Goal: Transaction & Acquisition: Purchase product/service

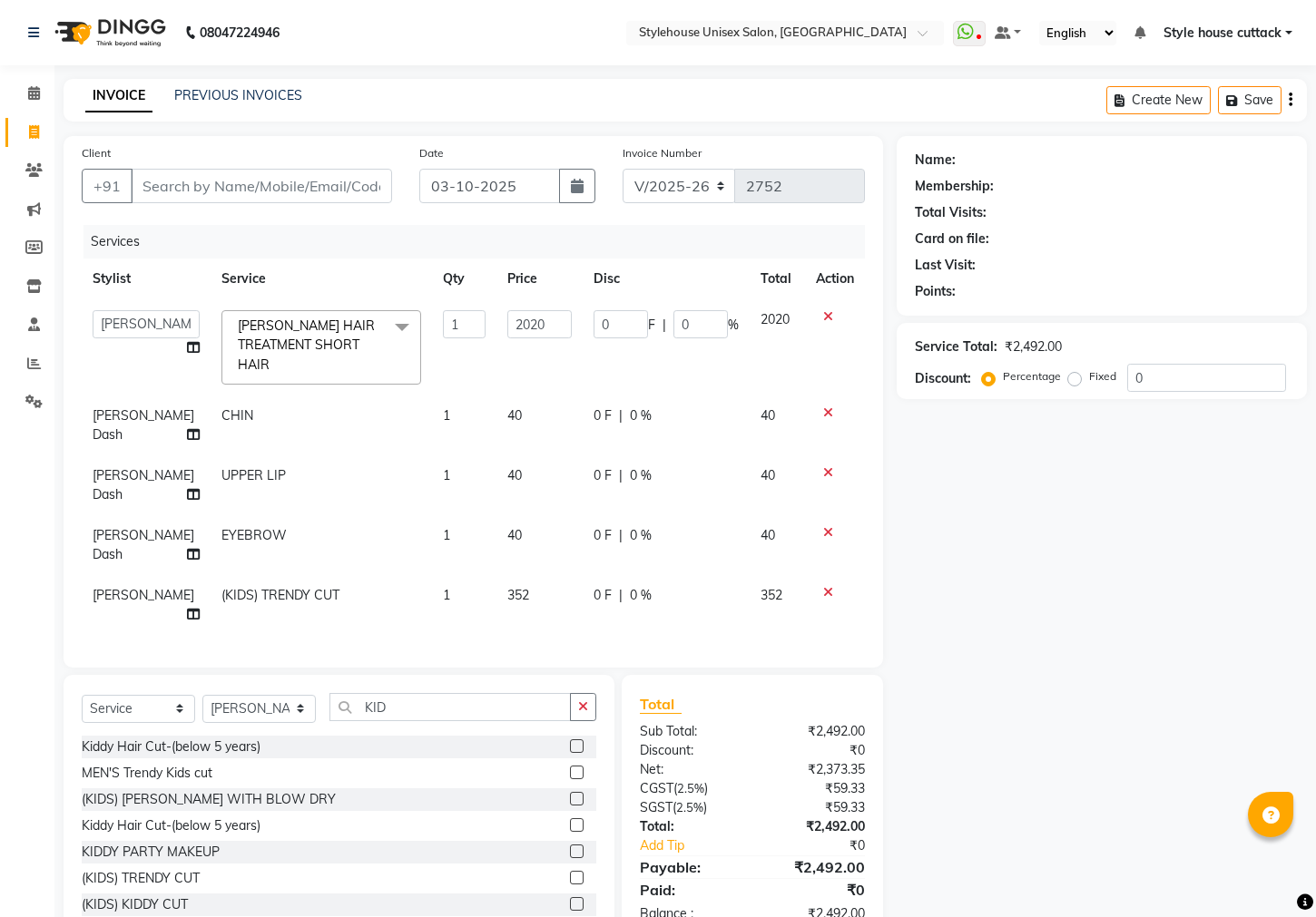
select select "4222"
select select "64830"
select select "service"
select select "21976"
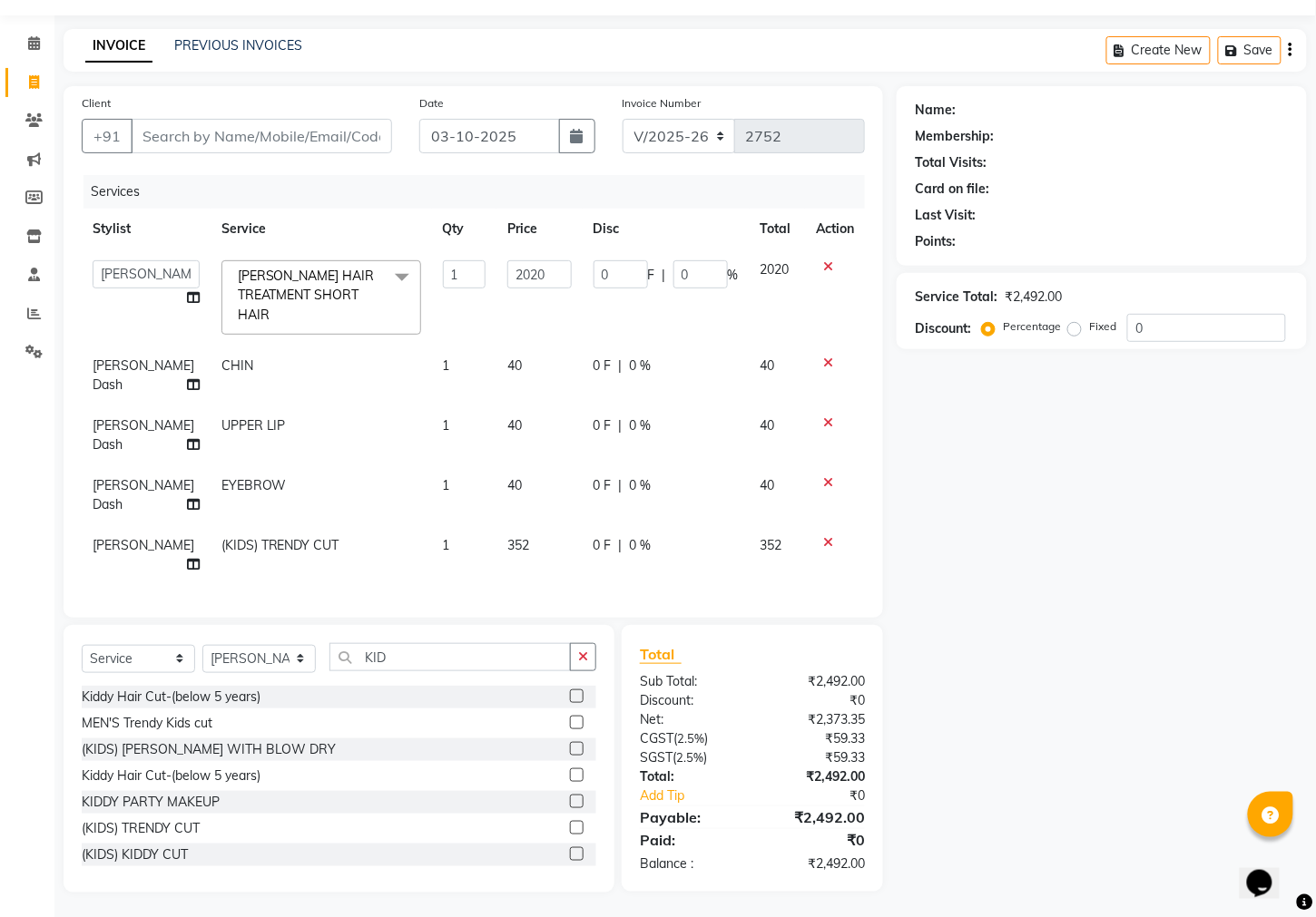
scroll to position [2, 0]
click at [239, 135] on input "Client" at bounding box center [261, 136] width 262 height 35
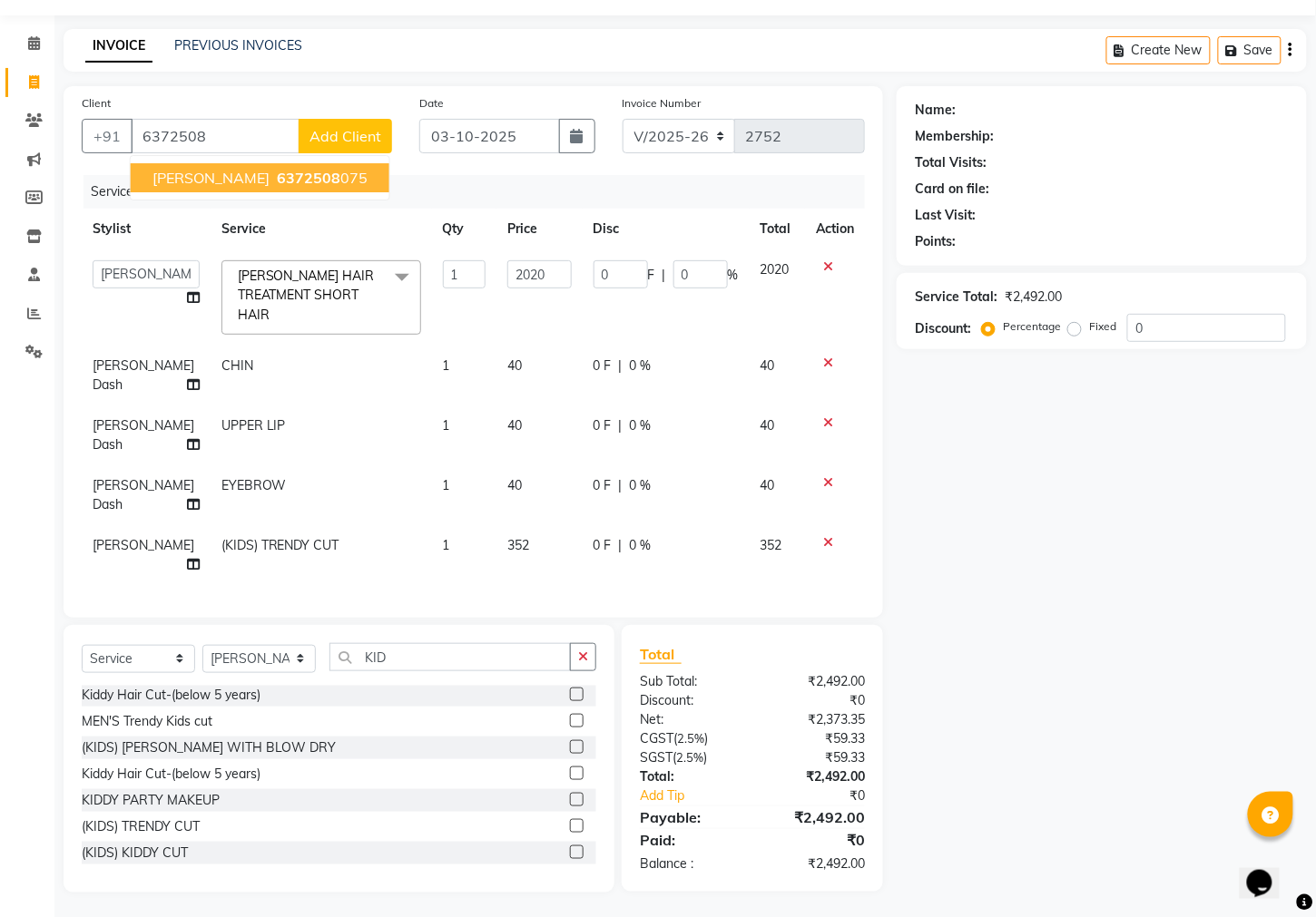
click at [249, 173] on span "SRABANI PRIYADARSHINI" at bounding box center [211, 178] width 118 height 18
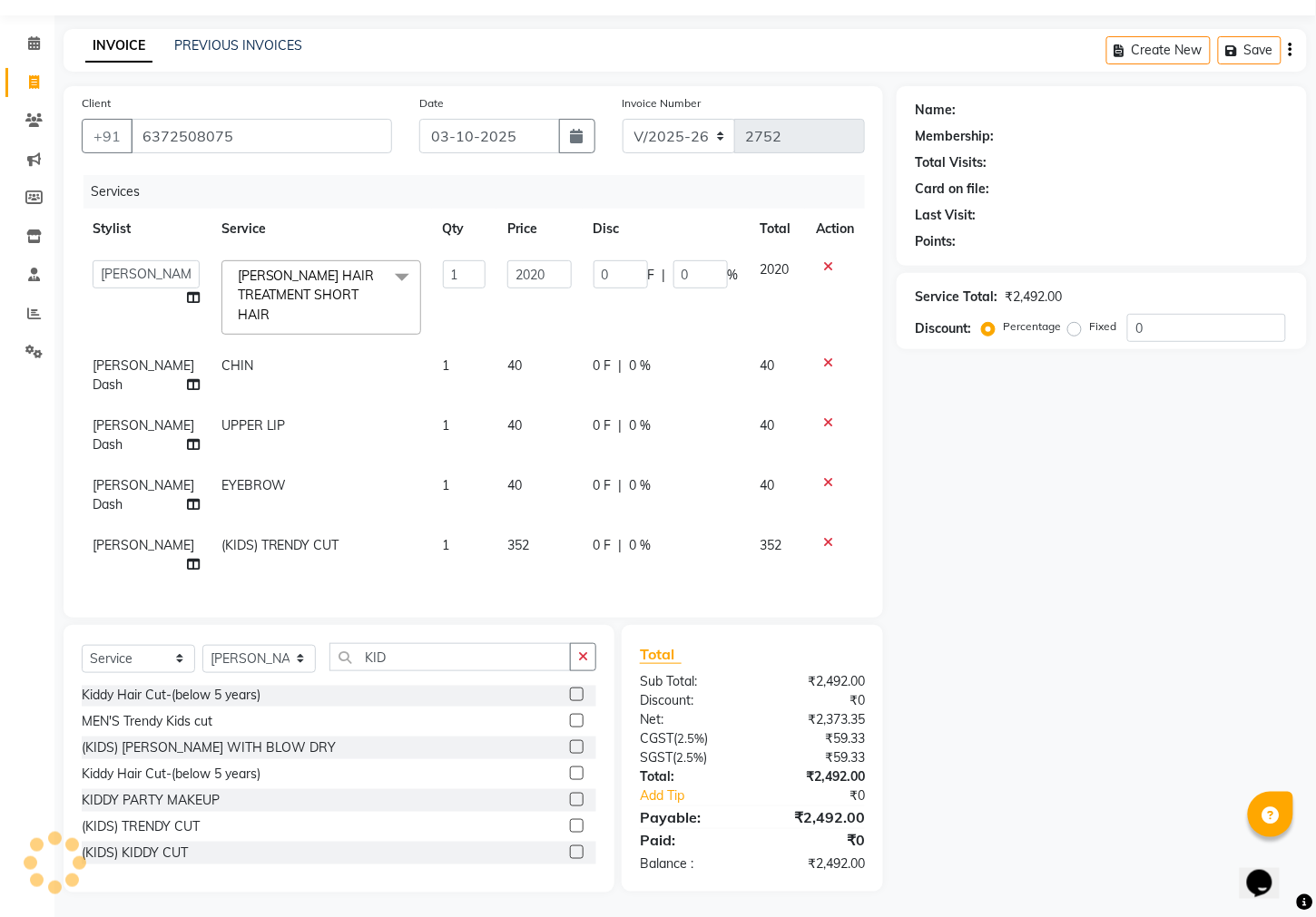
type input "6372508075"
click at [537, 270] on input "2020" at bounding box center [539, 274] width 63 height 28
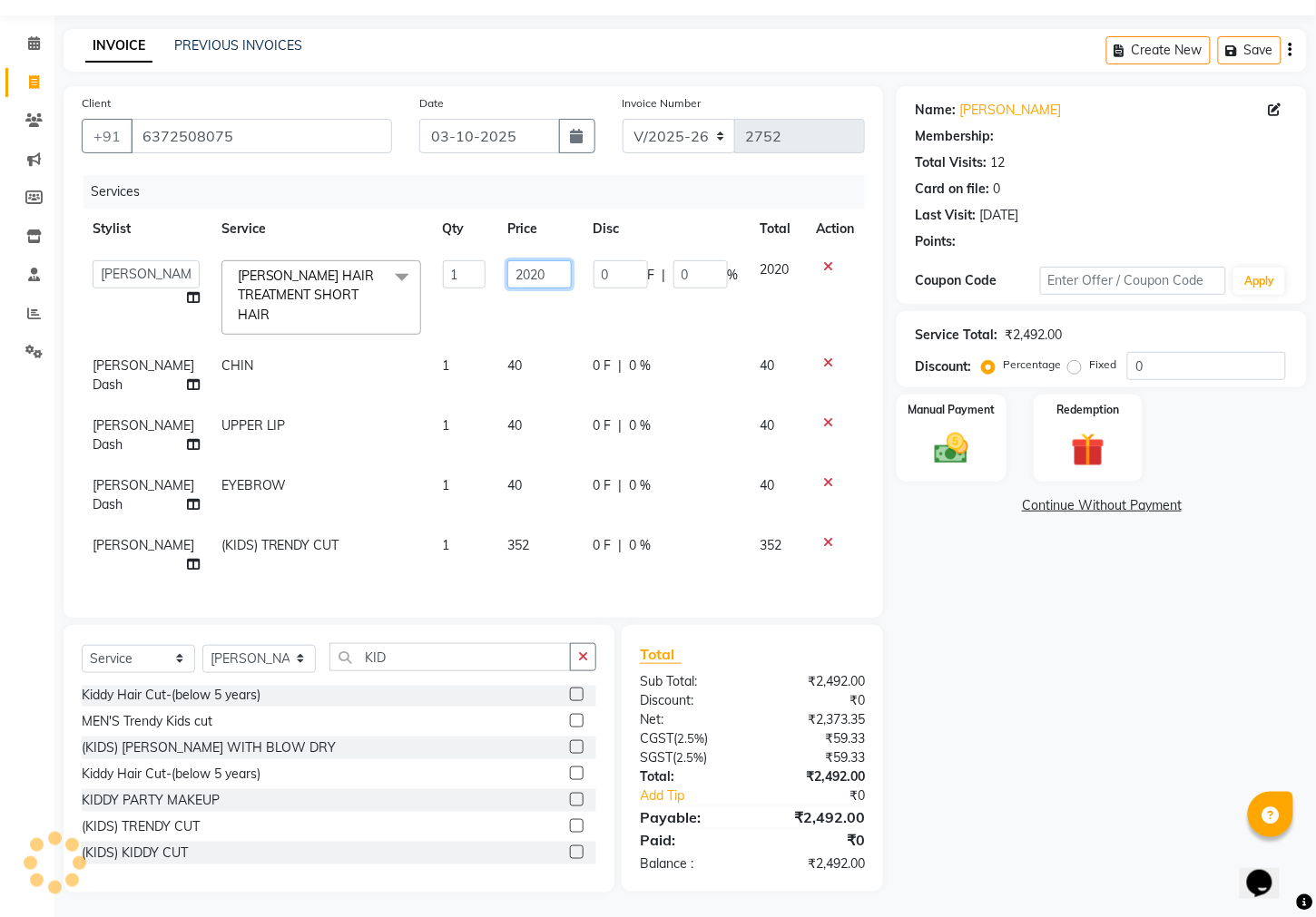
select select "2: Object"
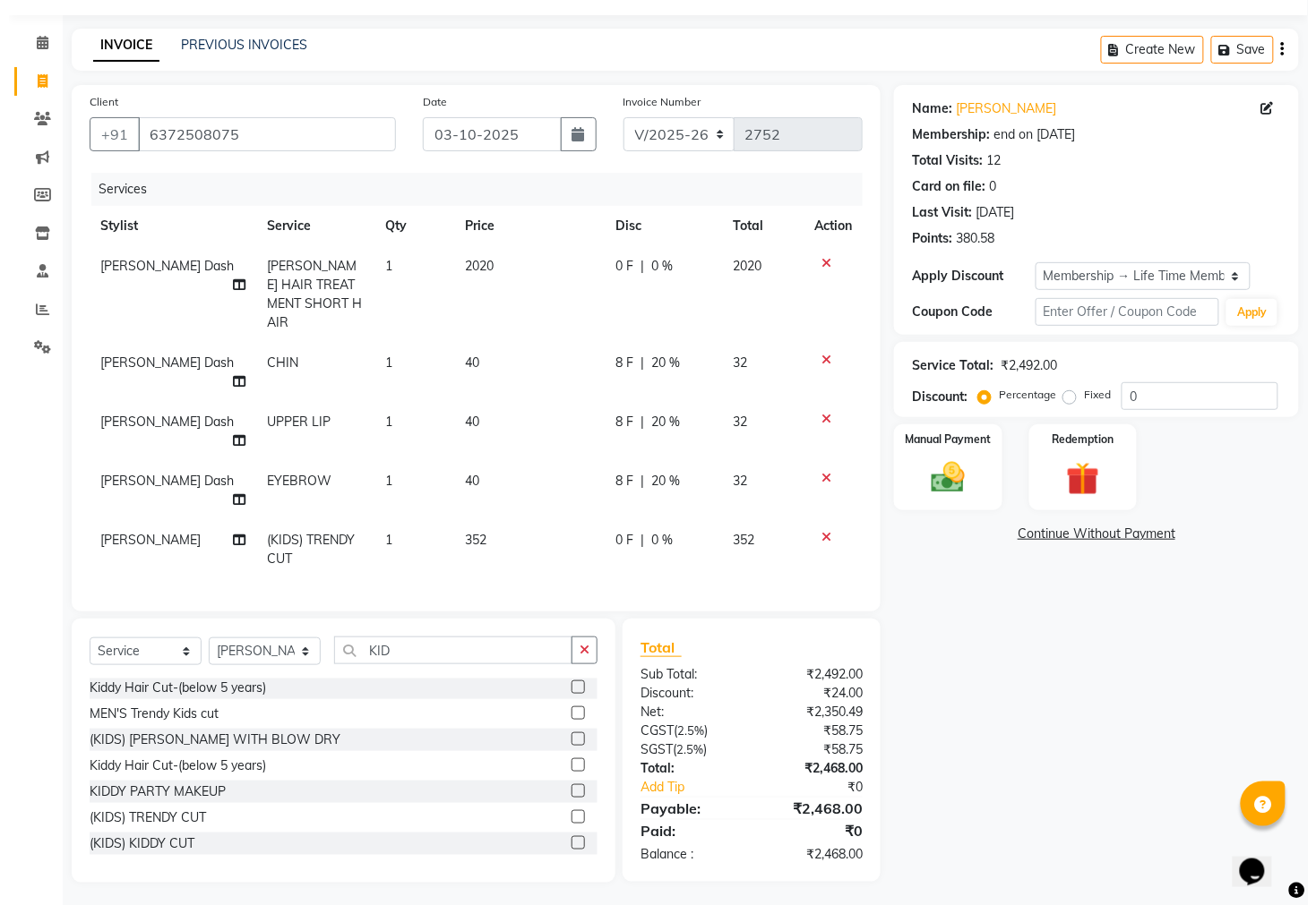
scroll to position [0, 0]
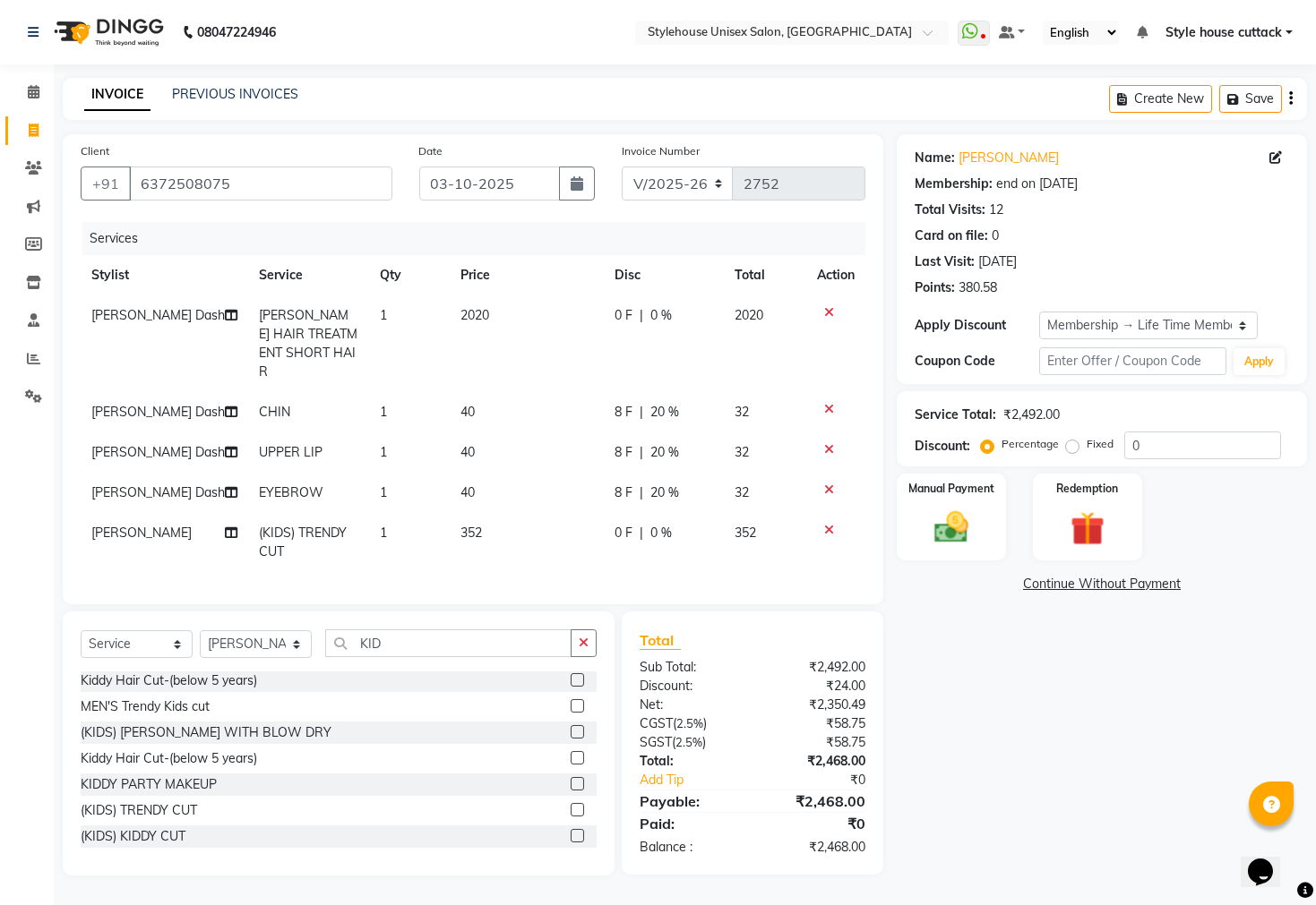
click at [997, 771] on div "Name: Srabani Priyadarshini Membership: end on 26-05-2125 Total Visits: 12 Card…" at bounding box center [1108, 505] width 424 height 741
click at [1176, 435] on input "0" at bounding box center [1203, 445] width 157 height 28
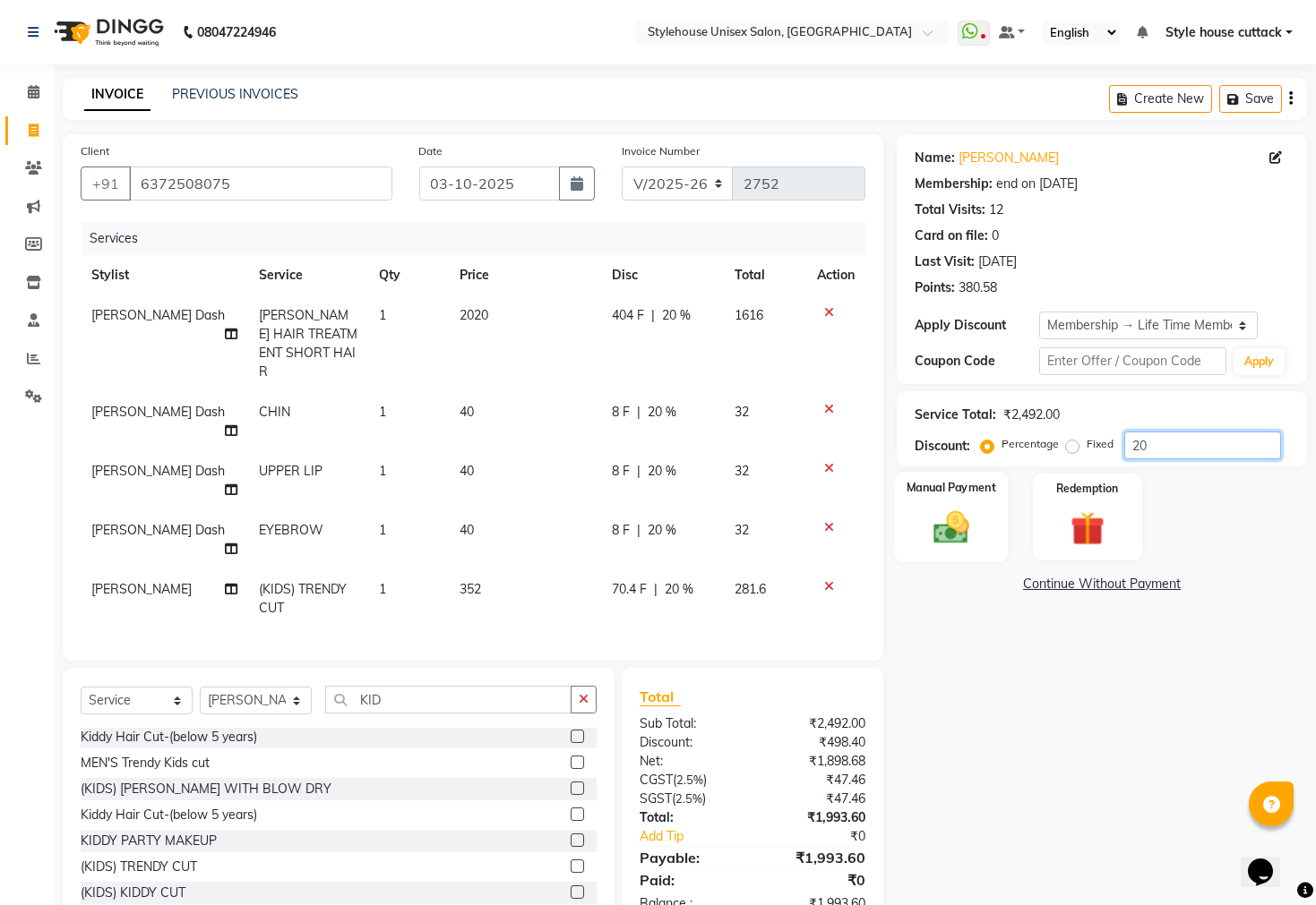
type input "20"
click at [964, 548] on img at bounding box center [951, 527] width 57 height 40
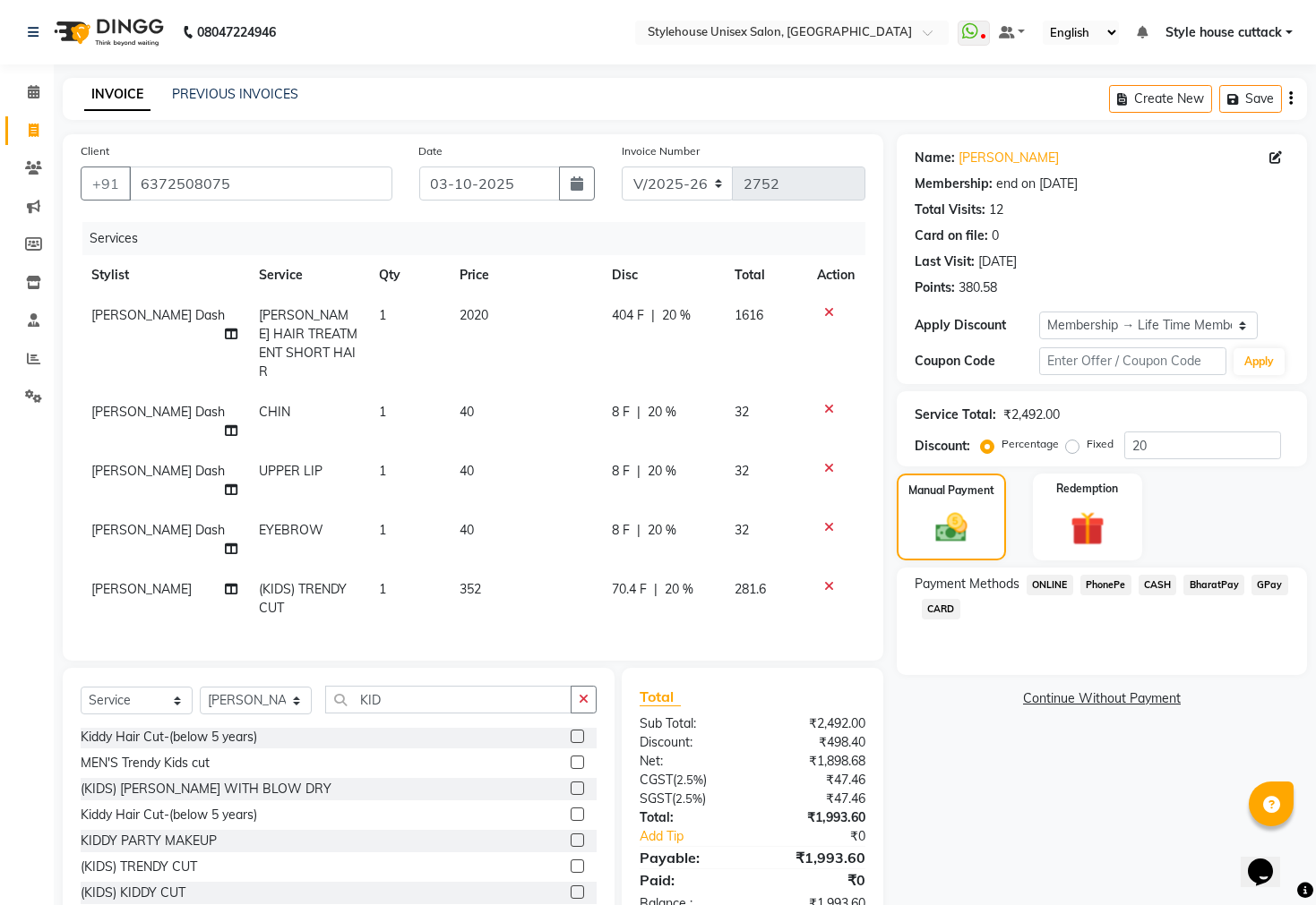
click at [1083, 595] on span "PhonePe" at bounding box center [1106, 585] width 51 height 21
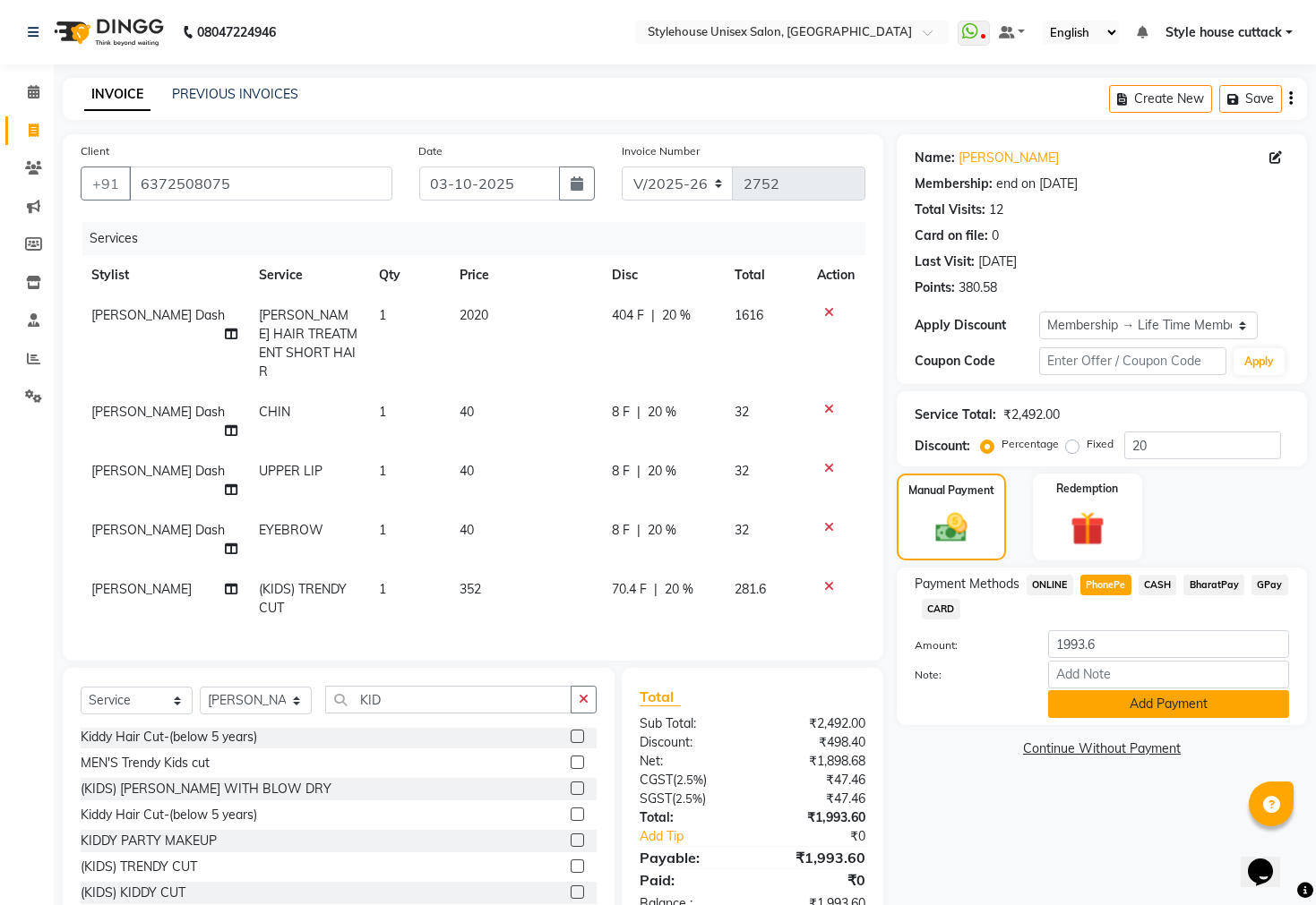
click at [1122, 718] on button "Add Payment" at bounding box center [1169, 704] width 241 height 28
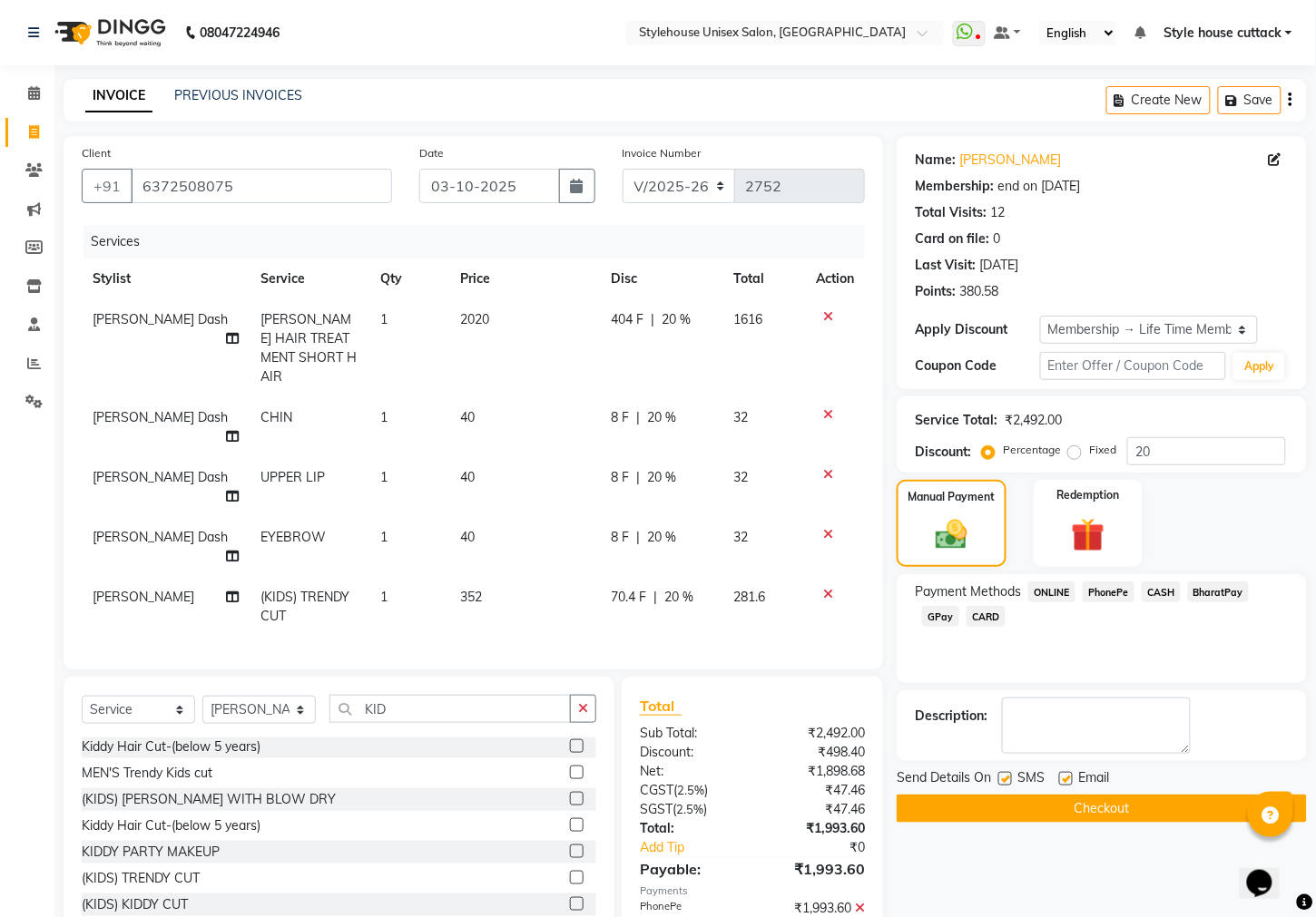
click at [1125, 823] on button "Checkout" at bounding box center [1102, 809] width 411 height 28
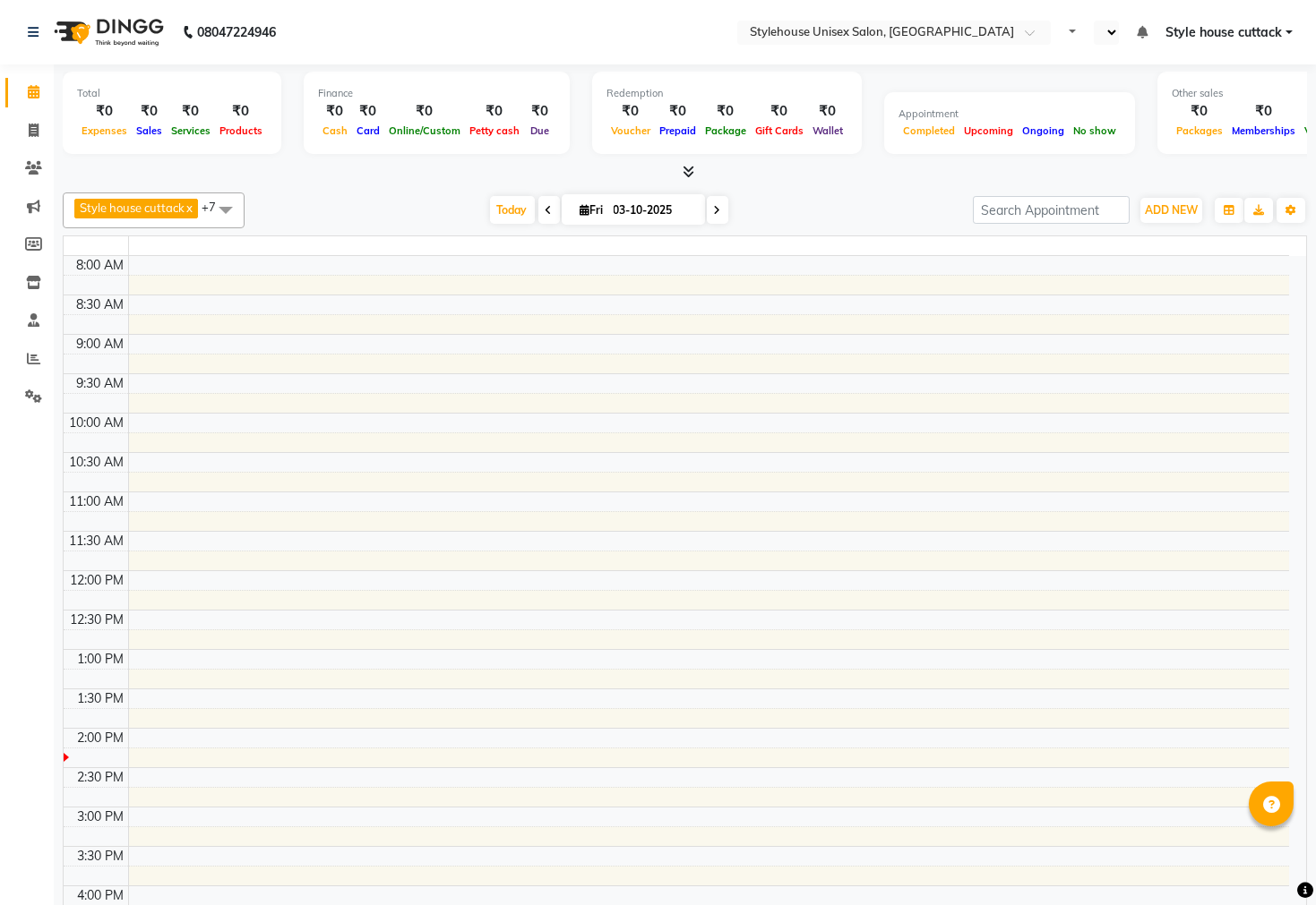
select select "en"
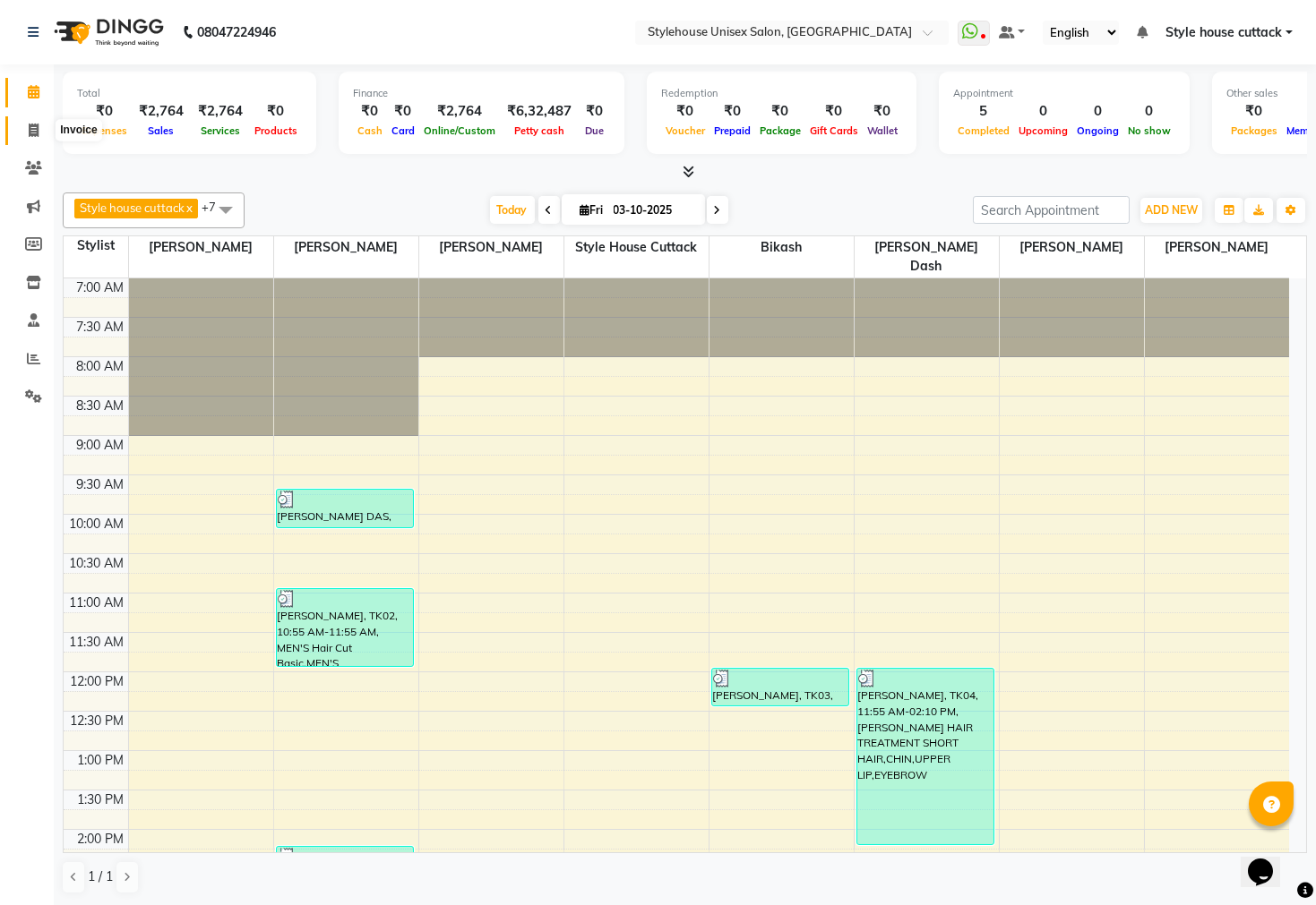
click at [29, 130] on icon at bounding box center [34, 130] width 10 height 14
select select "service"
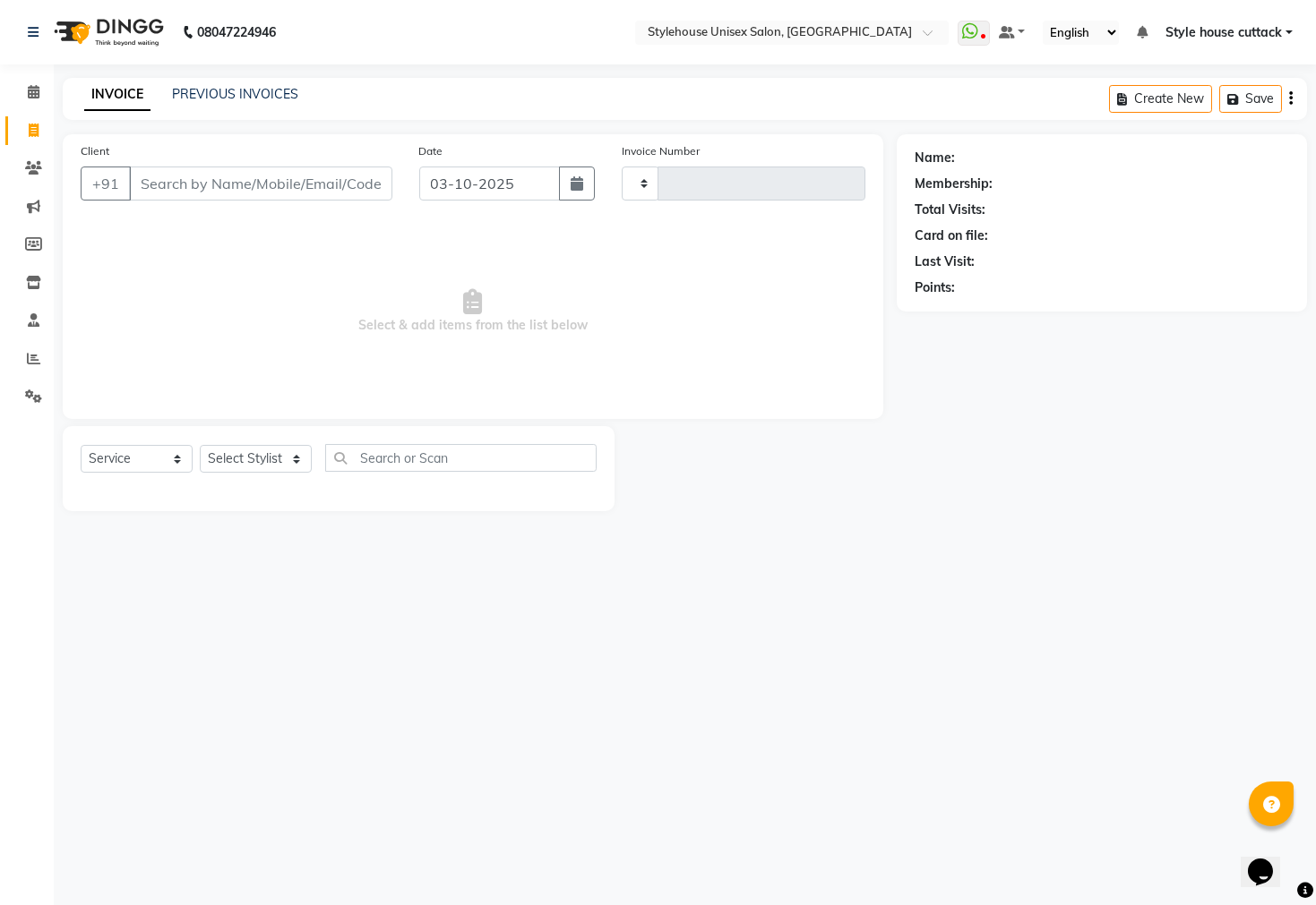
type input "2753"
select select "4222"
click at [268, 458] on select "Select Stylist" at bounding box center [256, 458] width 112 height 28
click at [247, 455] on select "Select Stylist" at bounding box center [256, 458] width 112 height 28
click at [247, 455] on select "Select Stylist Bharati Nanda Bikash Chintu ISHWORI Kanha Barik LIPI Manjit Bari…" at bounding box center [256, 458] width 112 height 28
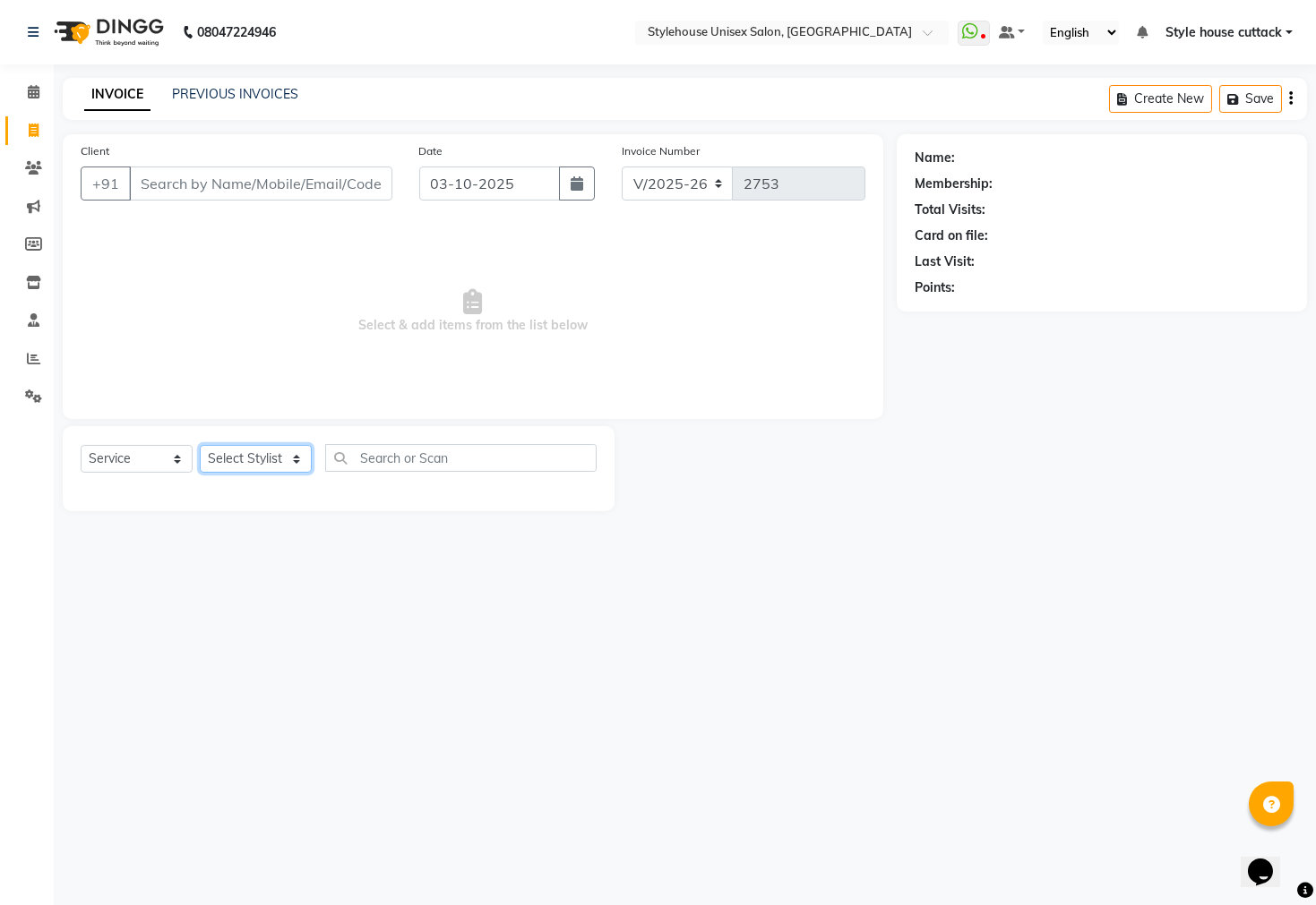
select select "26078"
click at [199, 446] on select "Select Stylist Bharati Nanda Bikash Chintu ISHWORI Kanha Barik LIPI Manjit Bari…" at bounding box center [256, 458] width 112 height 28
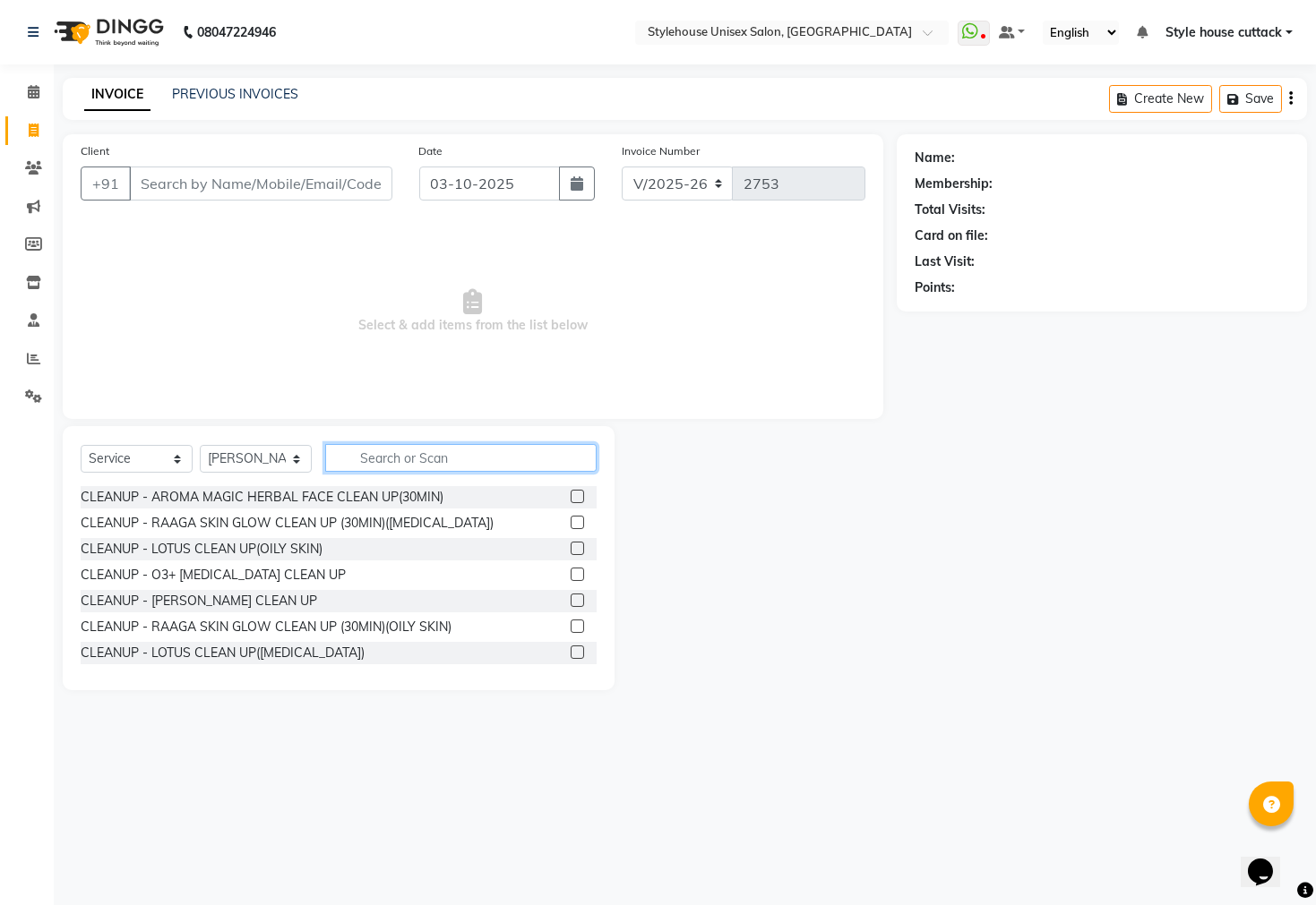
click at [402, 464] on input "text" at bounding box center [461, 457] width 272 height 28
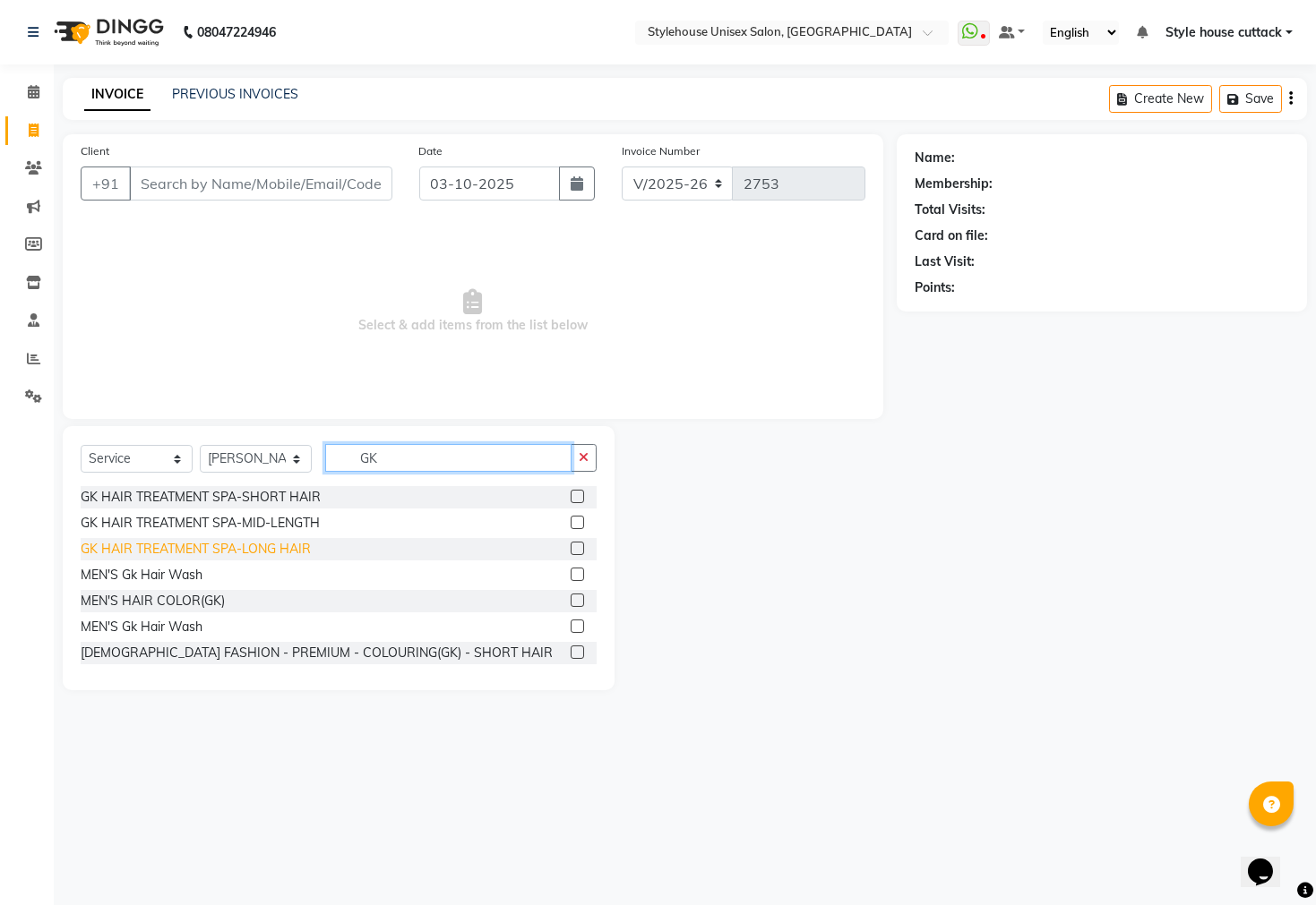
type input "GK"
click at [249, 543] on div "GK HAIR TREATMENT SPA-LONG HAIR" at bounding box center [196, 549] width 230 height 19
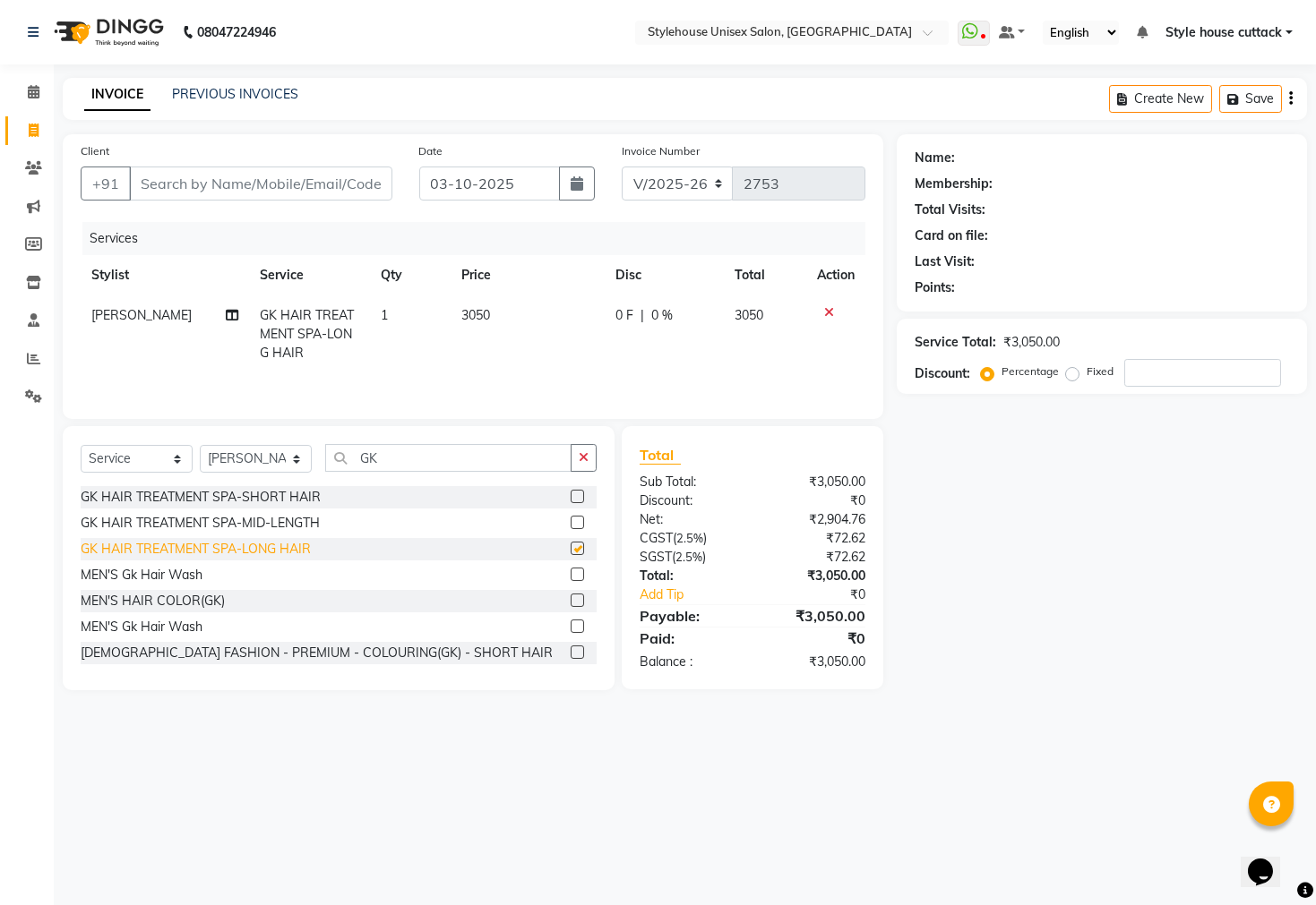
checkbox input "false"
click at [1166, 372] on input "number" at bounding box center [1203, 372] width 157 height 28
type input "20"
click at [998, 621] on div "Name: Membership: Total Visits: Card on file: Last Visit: Points: Service Total…" at bounding box center [1108, 412] width 424 height 556
click at [472, 316] on span "3050" at bounding box center [474, 315] width 29 height 16
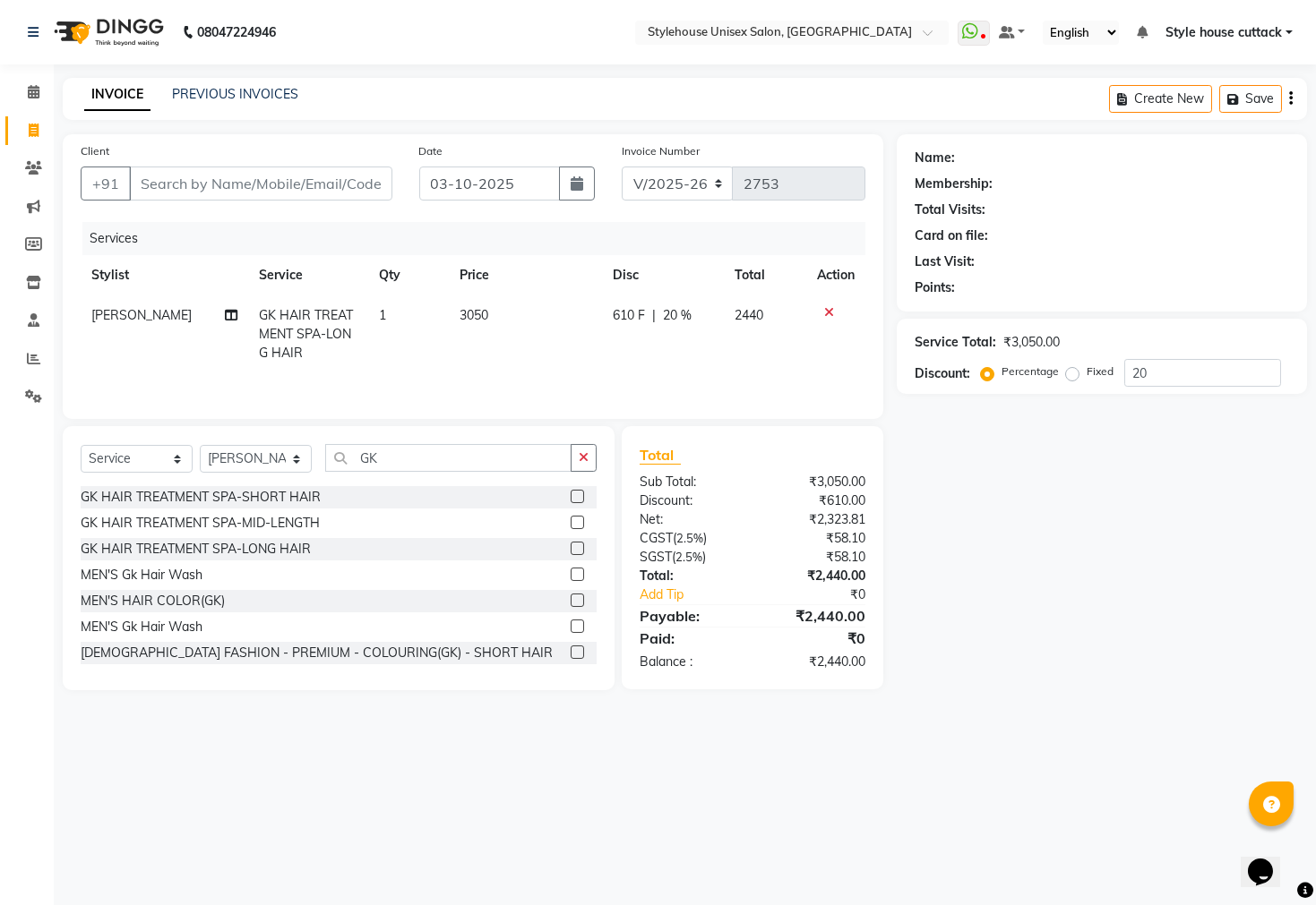
select select "26078"
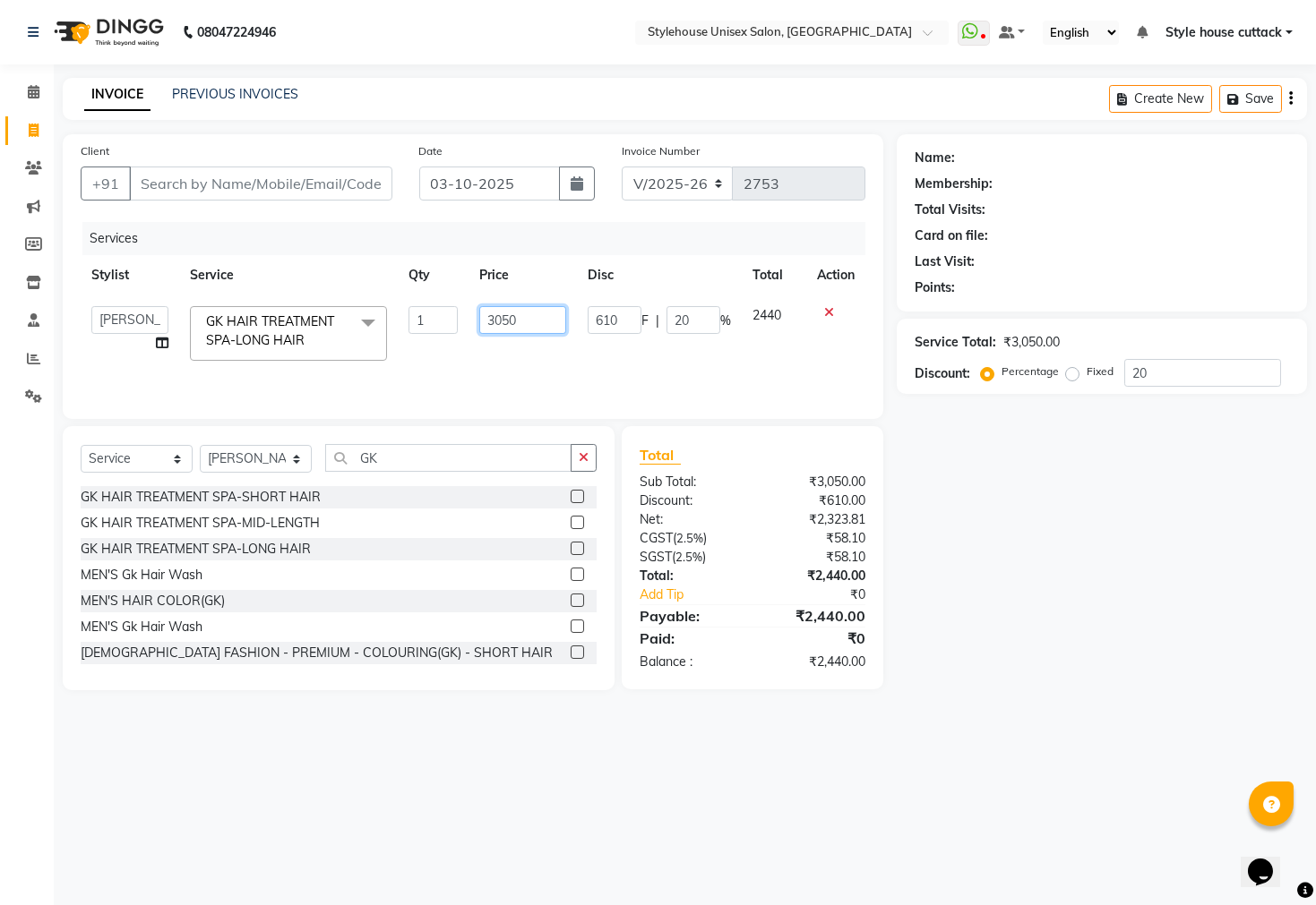
click at [508, 322] on input "3050" at bounding box center [523, 320] width 88 height 28
click at [525, 326] on input "300" at bounding box center [523, 320] width 88 height 28
type input "3075"
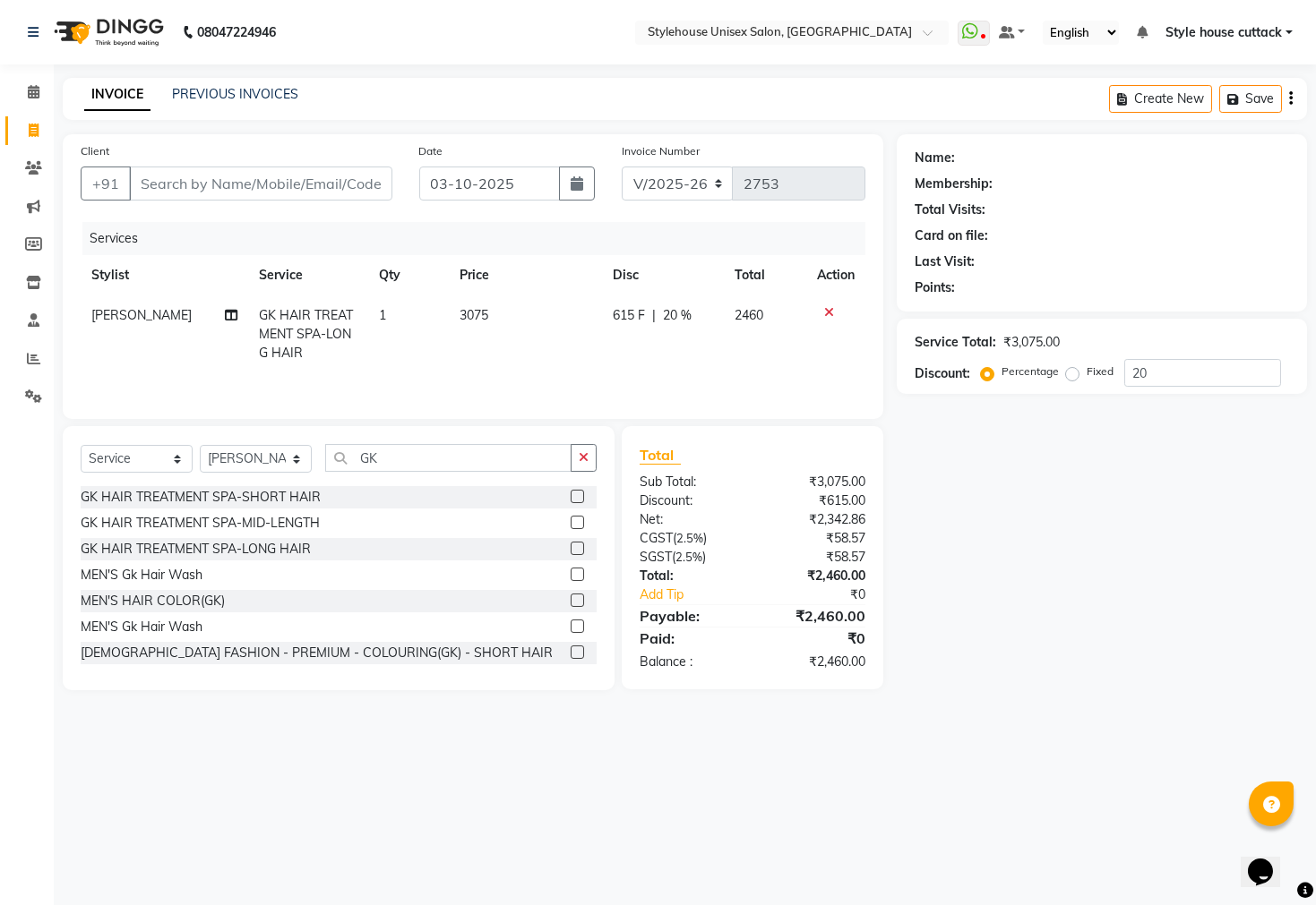
click at [949, 663] on div "Name: Membership: Total Visits: Card on file: Last Visit: Points: Service Total…" at bounding box center [1108, 412] width 424 height 556
click at [491, 318] on td "3075" at bounding box center [525, 334] width 153 height 78
select select "26078"
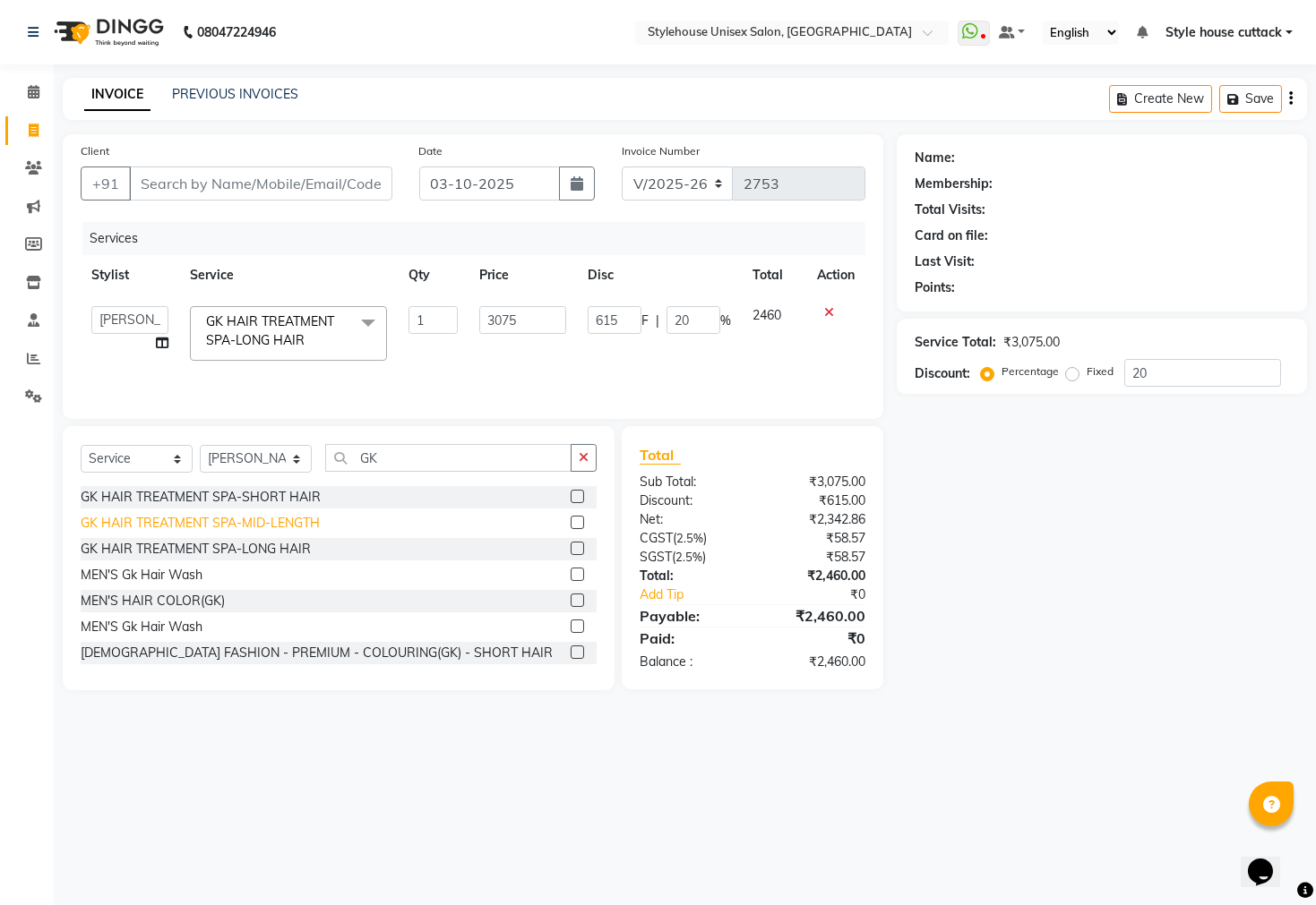
click at [276, 524] on div "GK HAIR TREATMENT SPA-MID-LENGTH" at bounding box center [200, 523] width 239 height 19
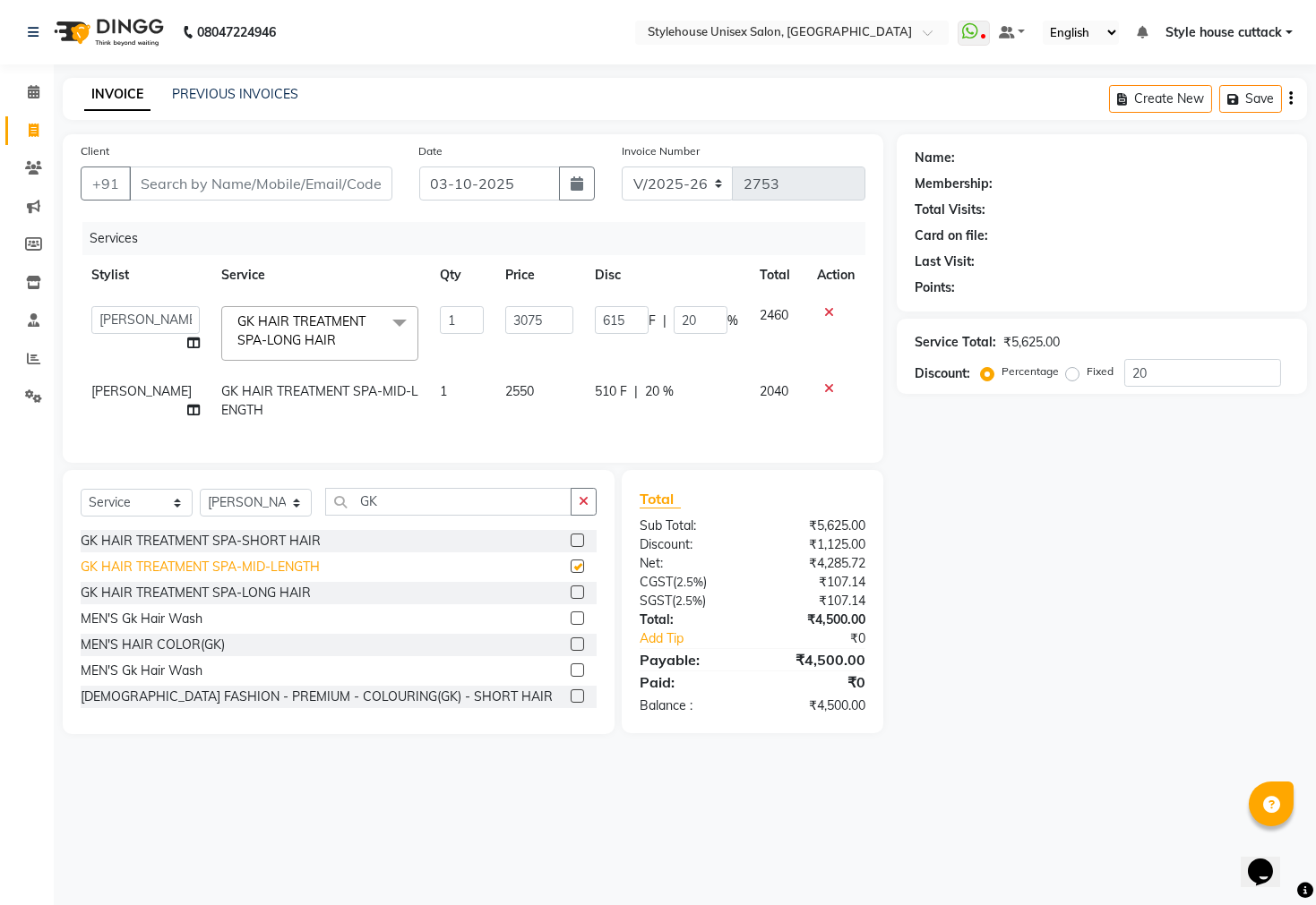
checkbox input "false"
click at [540, 322] on input "3075" at bounding box center [539, 320] width 68 height 28
type input "3050"
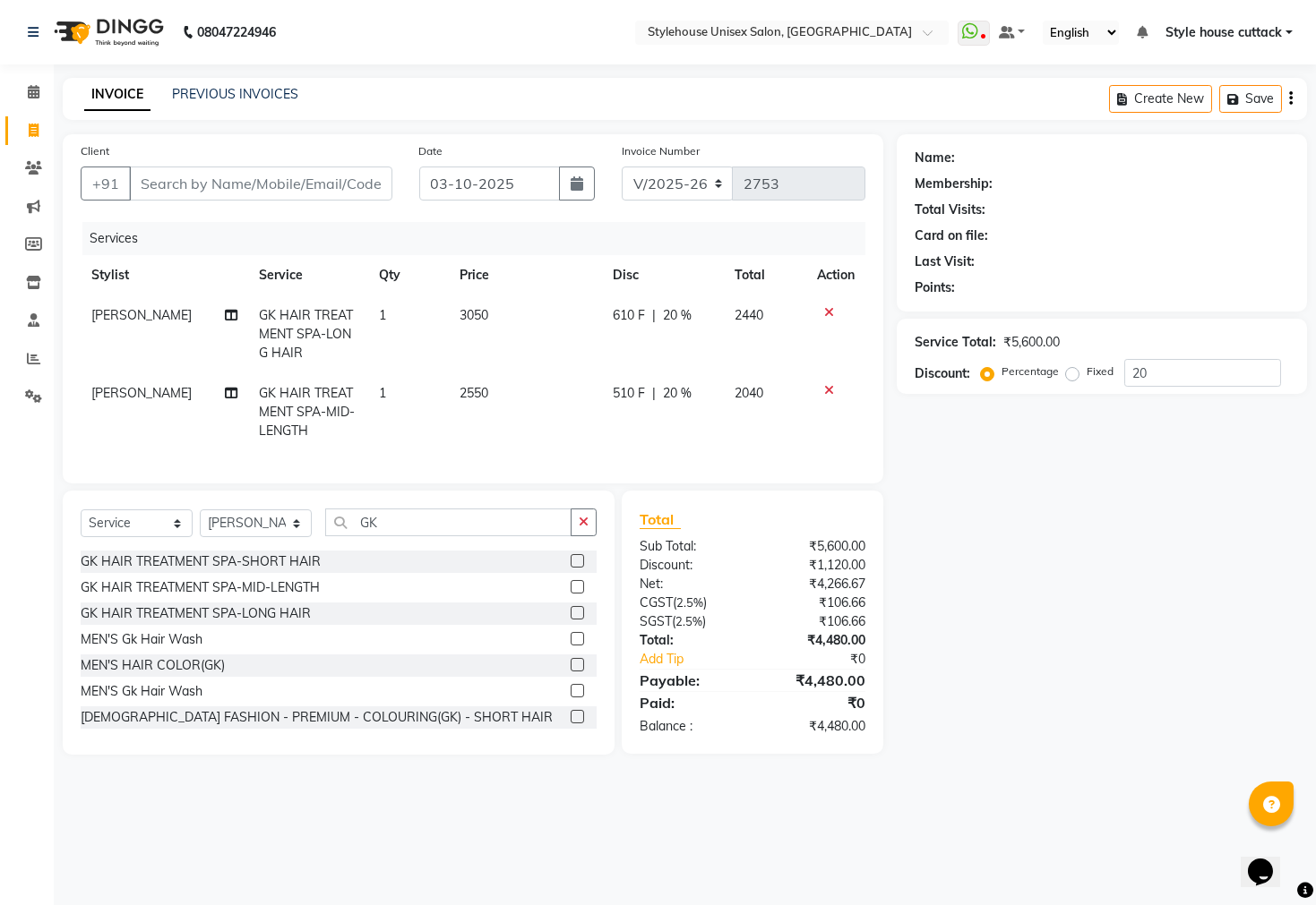
click at [1052, 615] on div "Name: Membership: Total Visits: Card on file: Last Visit: Points: Service Total…" at bounding box center [1108, 444] width 424 height 621
click at [830, 392] on icon at bounding box center [828, 390] width 10 height 13
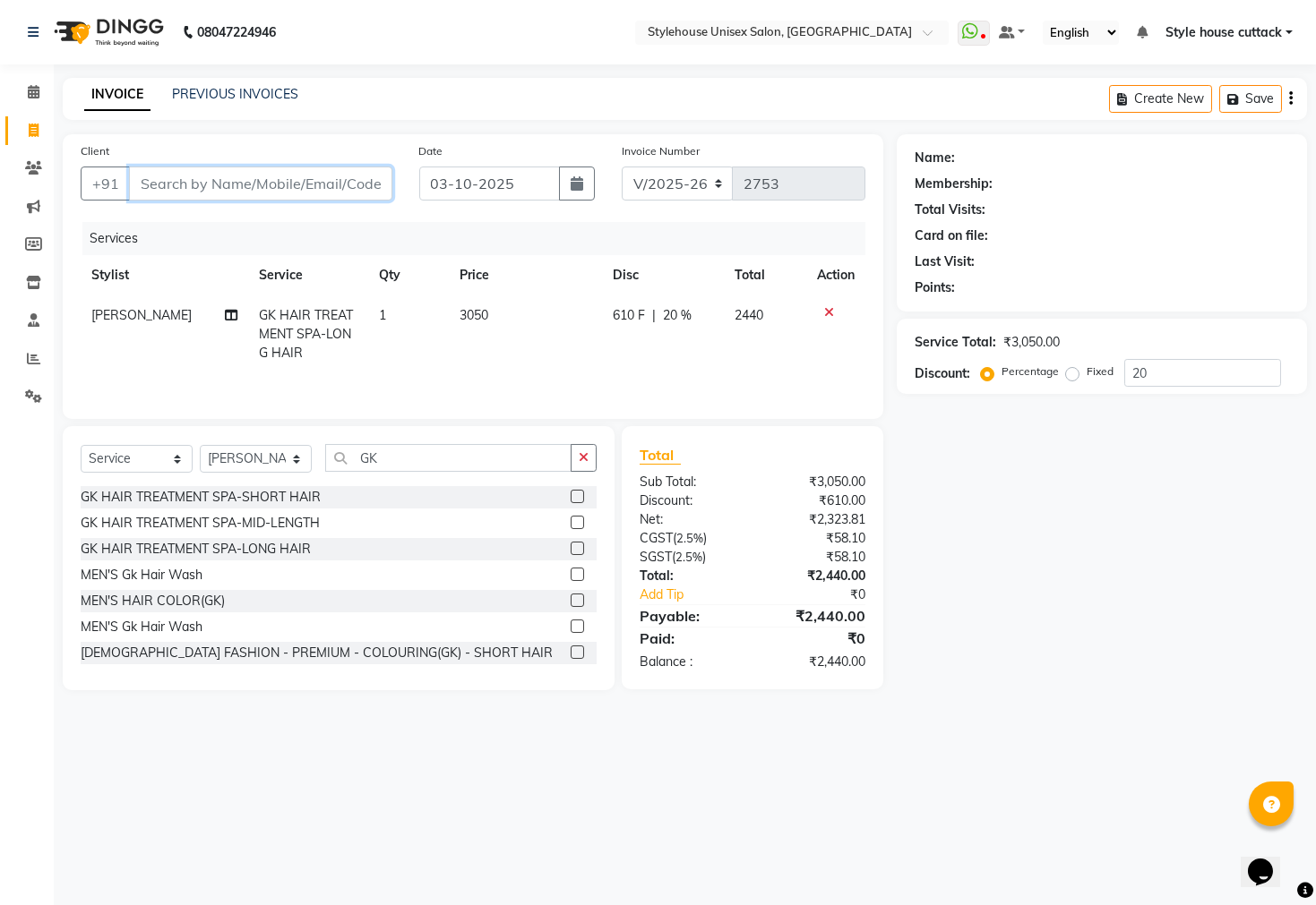
click at [183, 178] on input "Client" at bounding box center [260, 184] width 264 height 34
click at [827, 308] on icon at bounding box center [828, 313] width 10 height 13
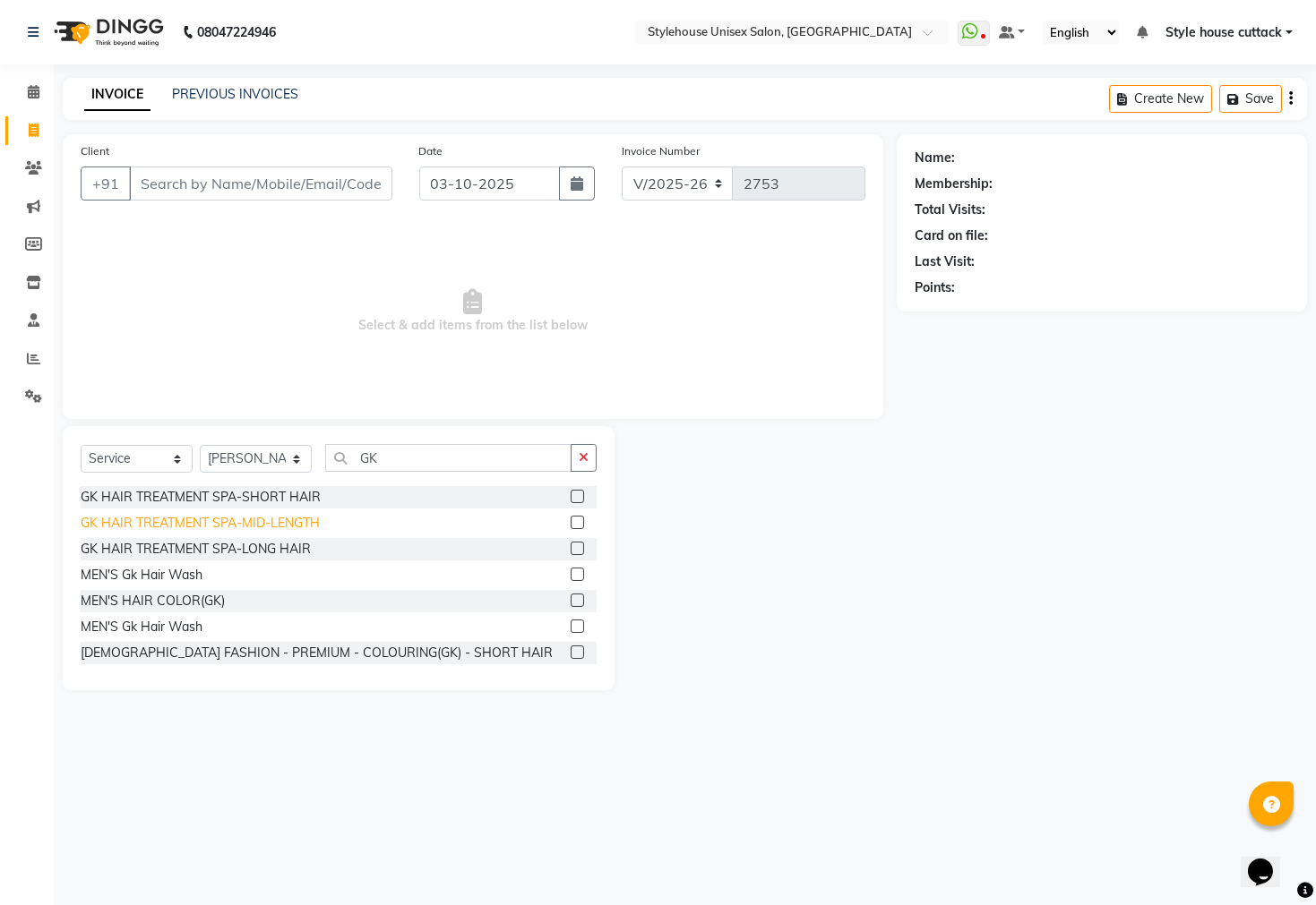
click at [276, 518] on div "GK HAIR TREATMENT SPA-MID-LENGTH" at bounding box center [200, 523] width 239 height 19
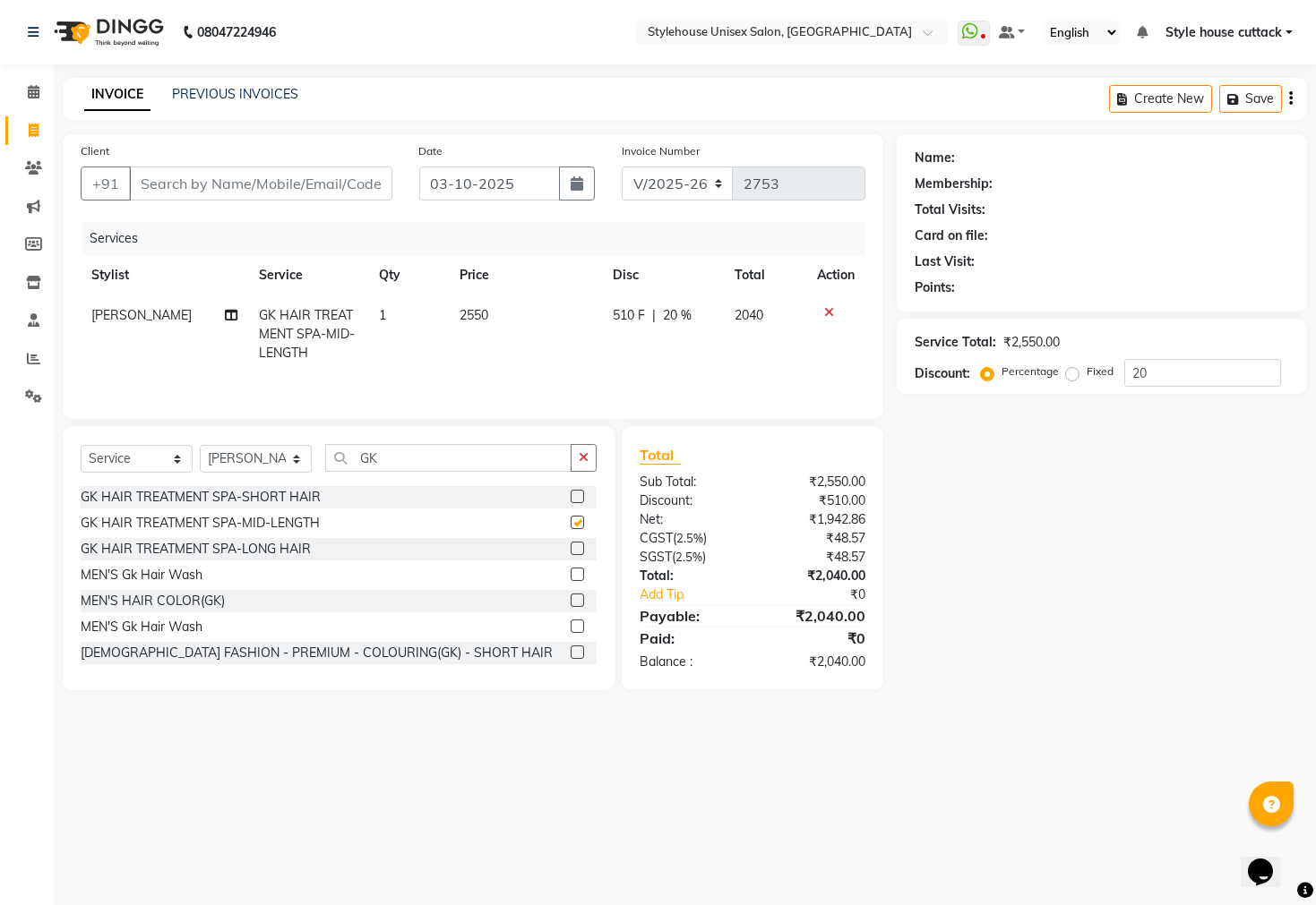
checkbox input "false"
click at [487, 315] on td "2550" at bounding box center [525, 334] width 153 height 78
select select "26078"
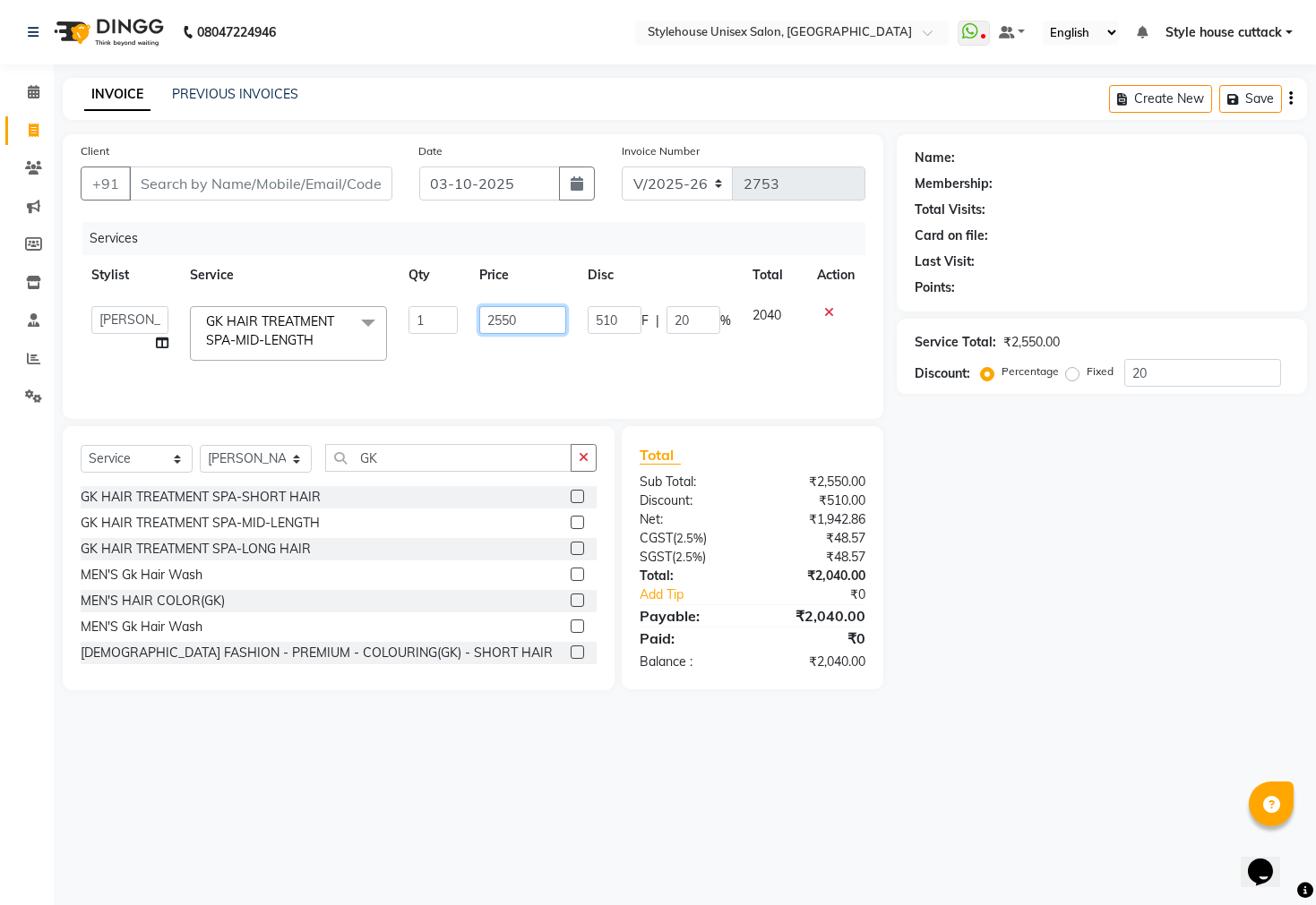
click at [547, 317] on input "2550" at bounding box center [523, 320] width 88 height 28
type input "2"
type input "3000"
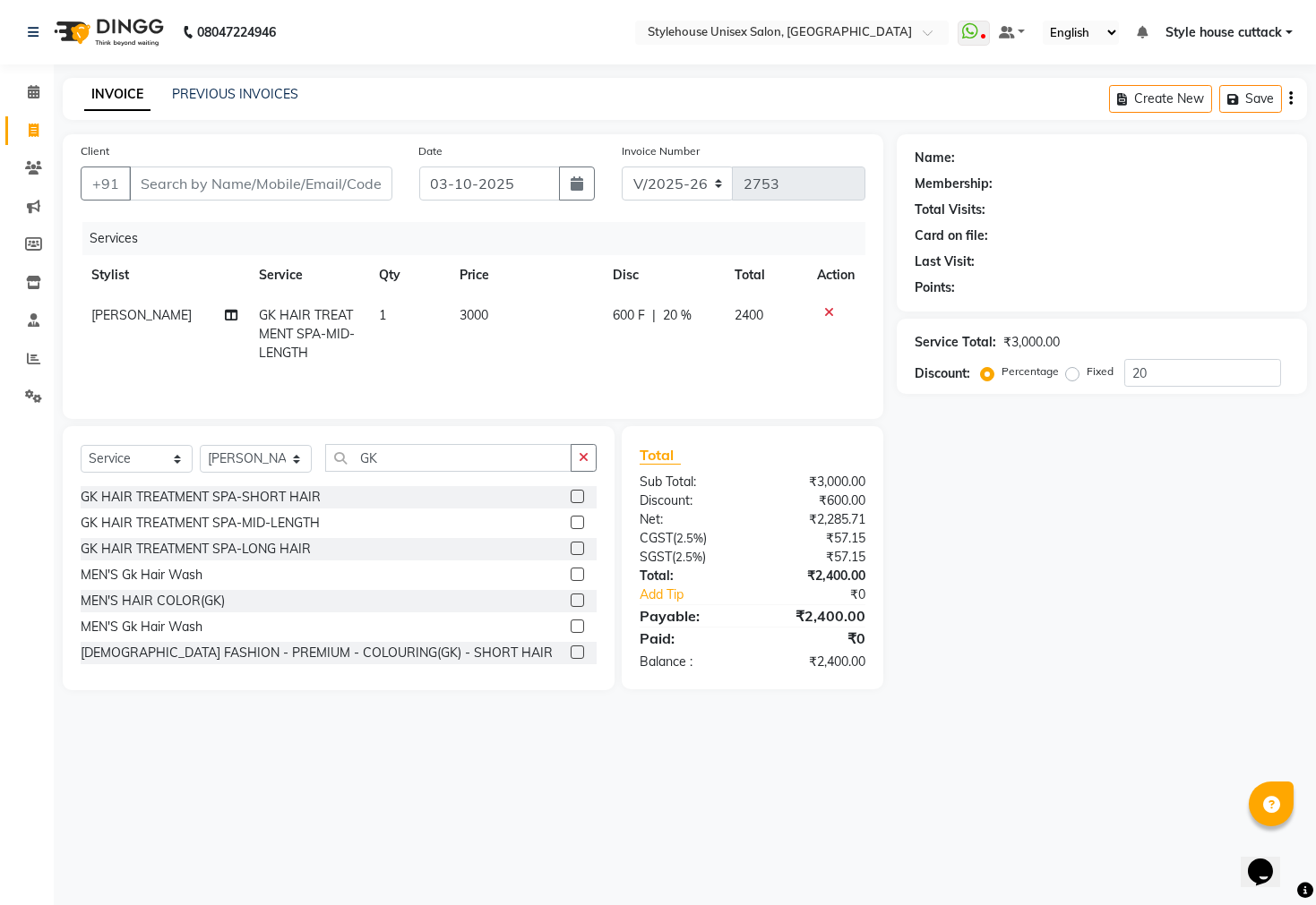
click at [973, 556] on div "Name: Membership: Total Visits: Card on file: Last Visit: Points: Service Total…" at bounding box center [1108, 412] width 424 height 556
click at [493, 328] on td "3000" at bounding box center [525, 334] width 153 height 78
select select "26078"
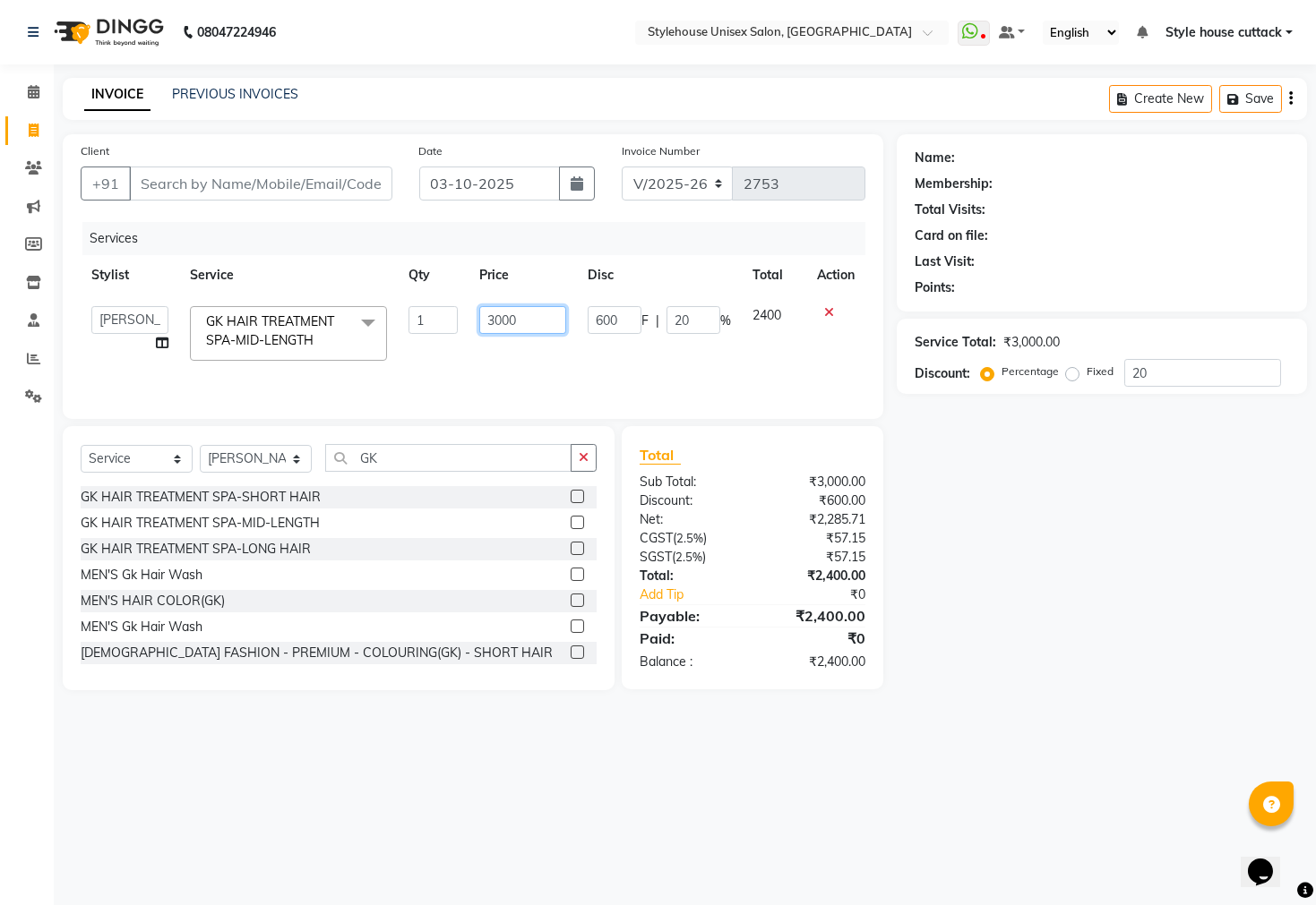
click at [525, 318] on input "3000" at bounding box center [523, 320] width 88 height 28
type input "3"
type input "2"
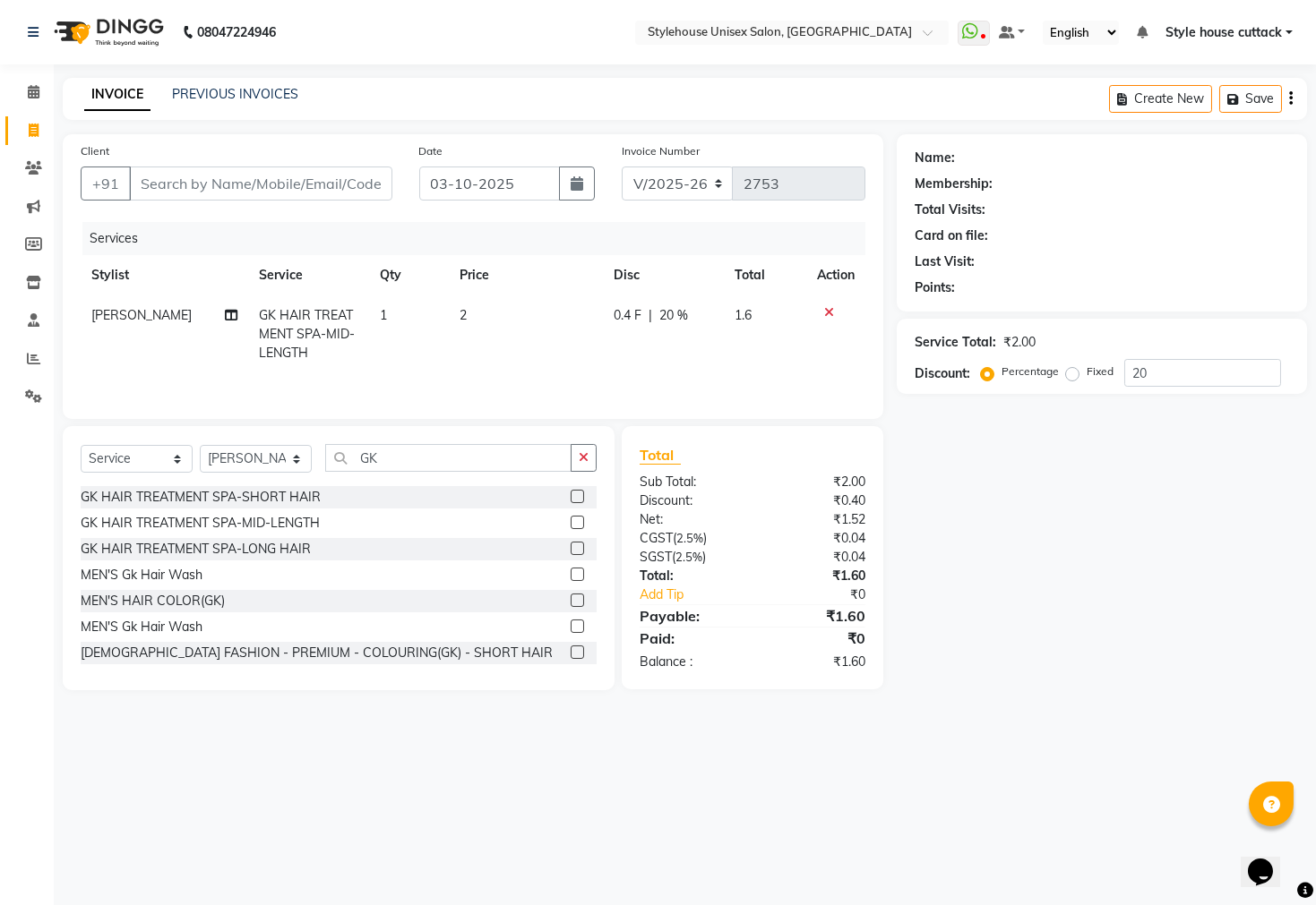
click at [824, 310] on icon at bounding box center [828, 313] width 10 height 13
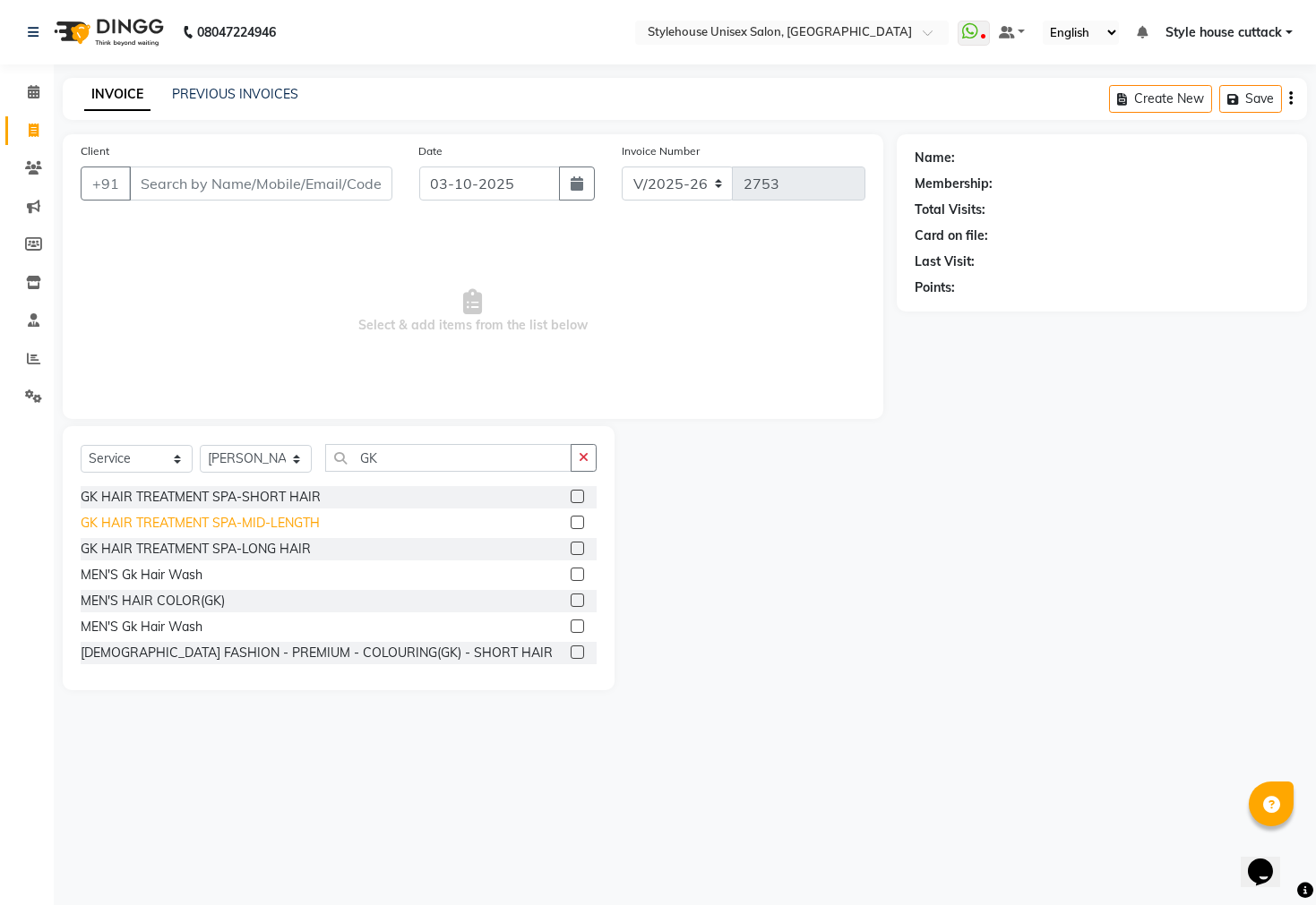
click at [185, 514] on div "GK HAIR TREATMENT SPA-MID-LENGTH" at bounding box center [200, 523] width 239 height 19
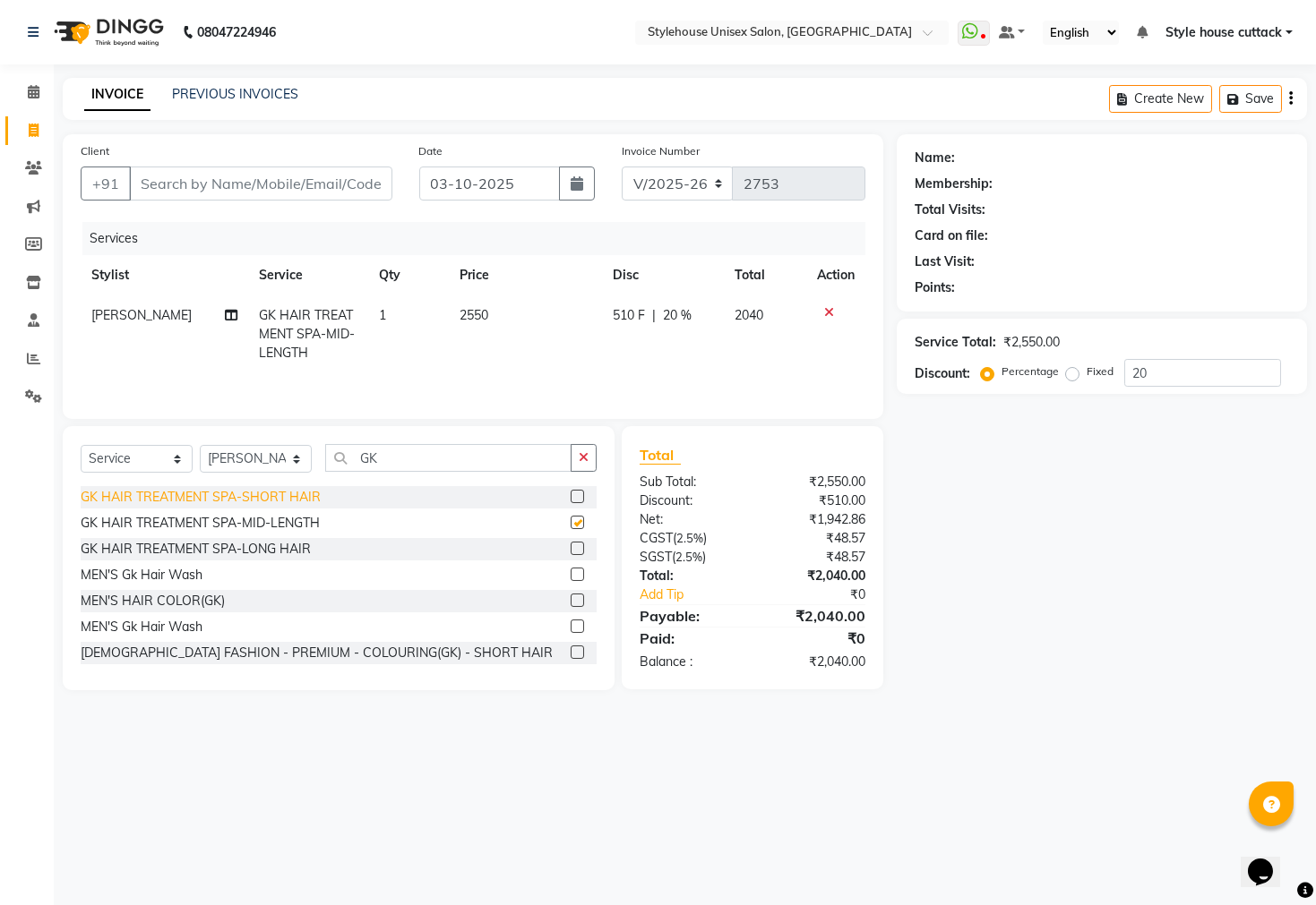
checkbox input "false"
click at [255, 182] on input "Client" at bounding box center [260, 184] width 264 height 34
type input "8"
type input "0"
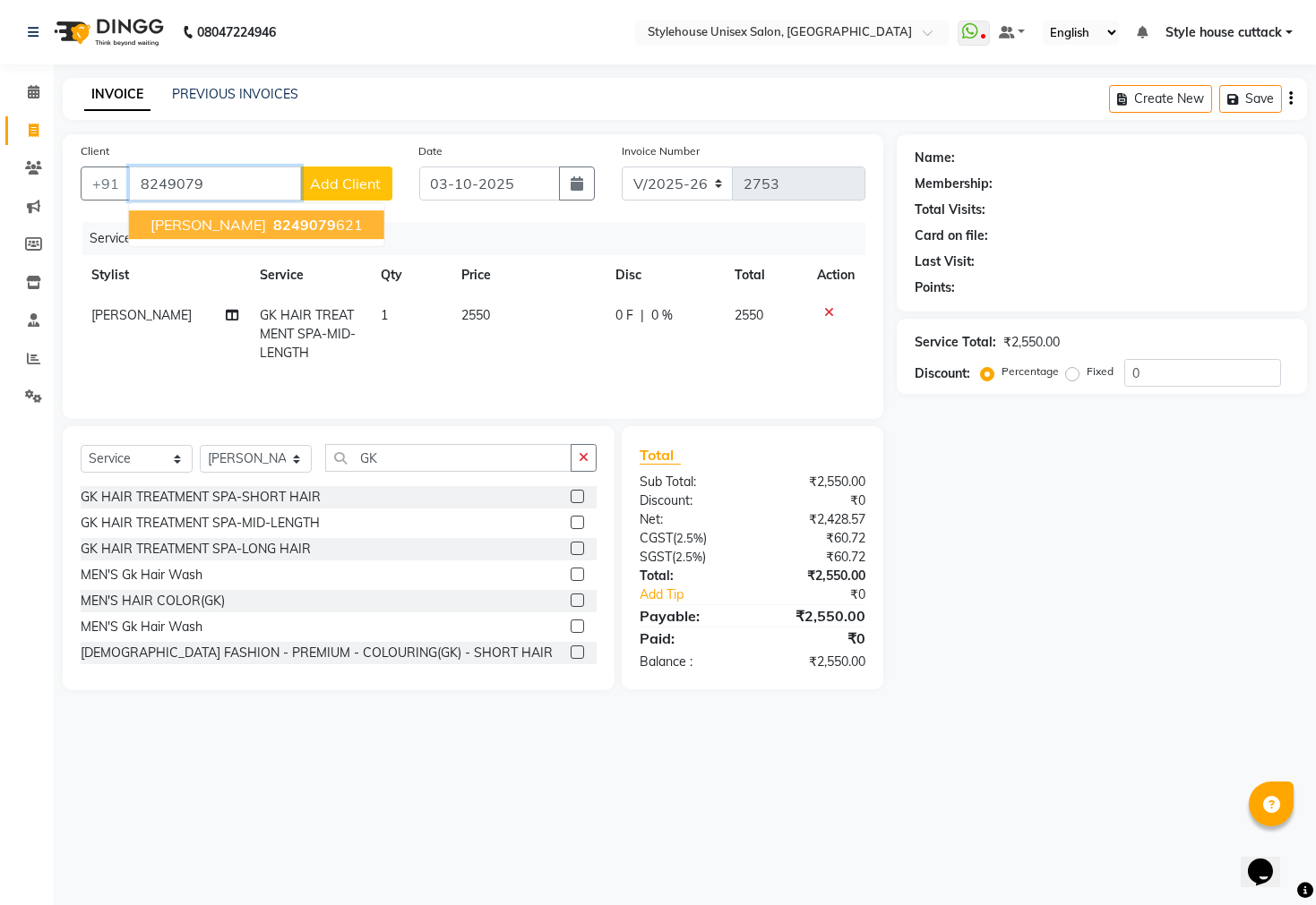
click at [282, 234] on button "SUBHADARSINI 8249079 621" at bounding box center [256, 225] width 256 height 29
type input "8249079621"
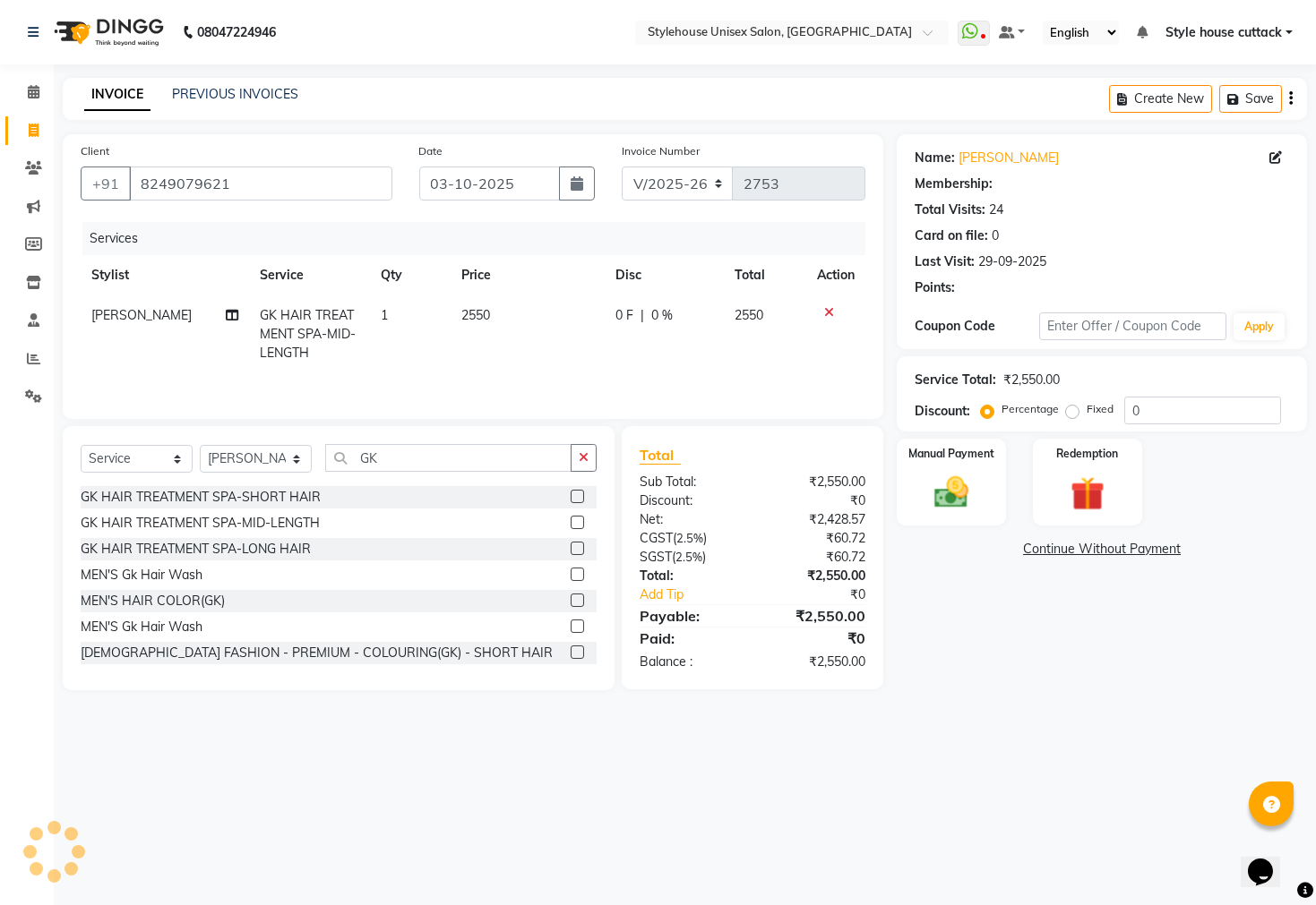
select select "2: Object"
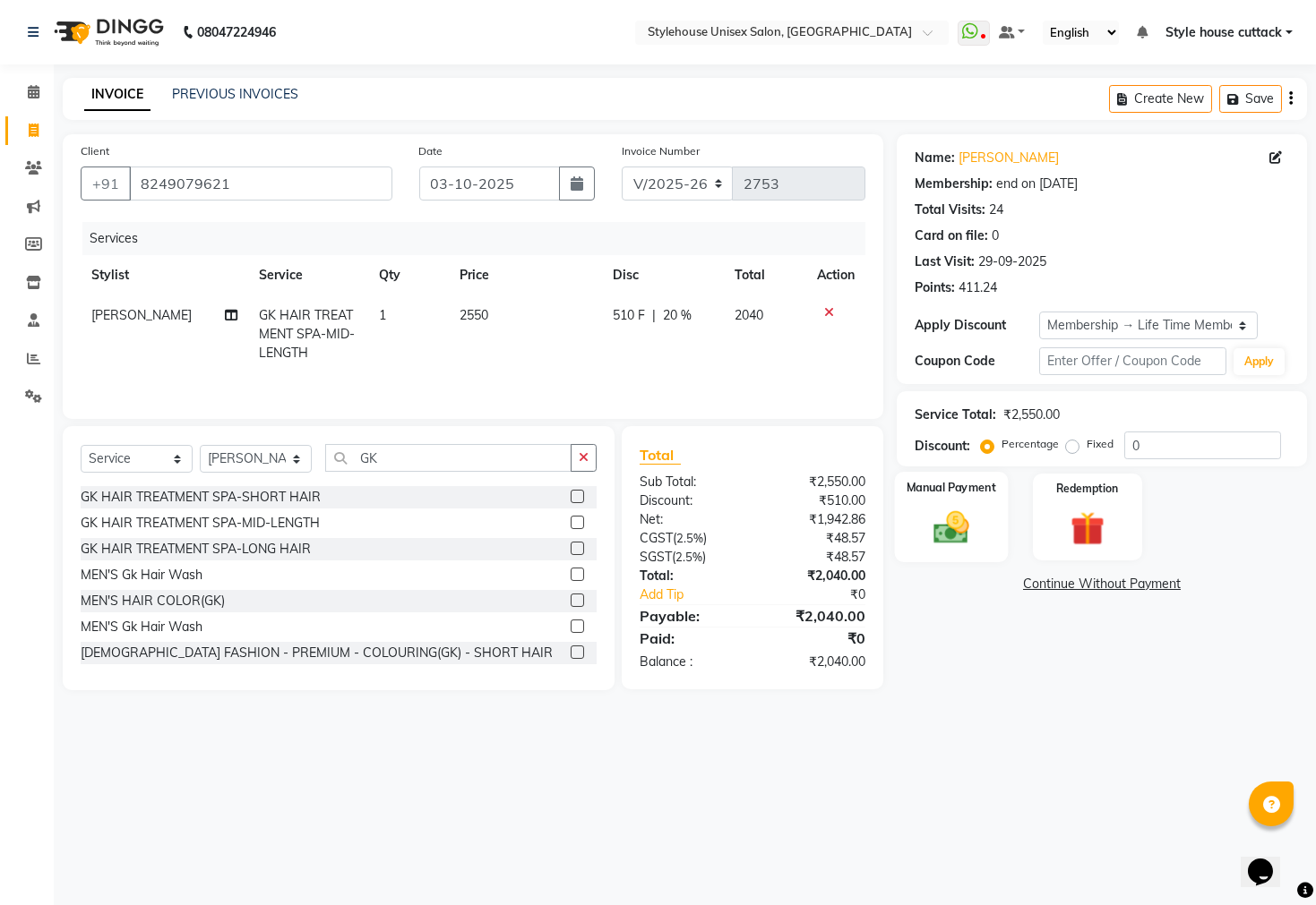
click at [953, 548] on img at bounding box center [951, 527] width 57 height 40
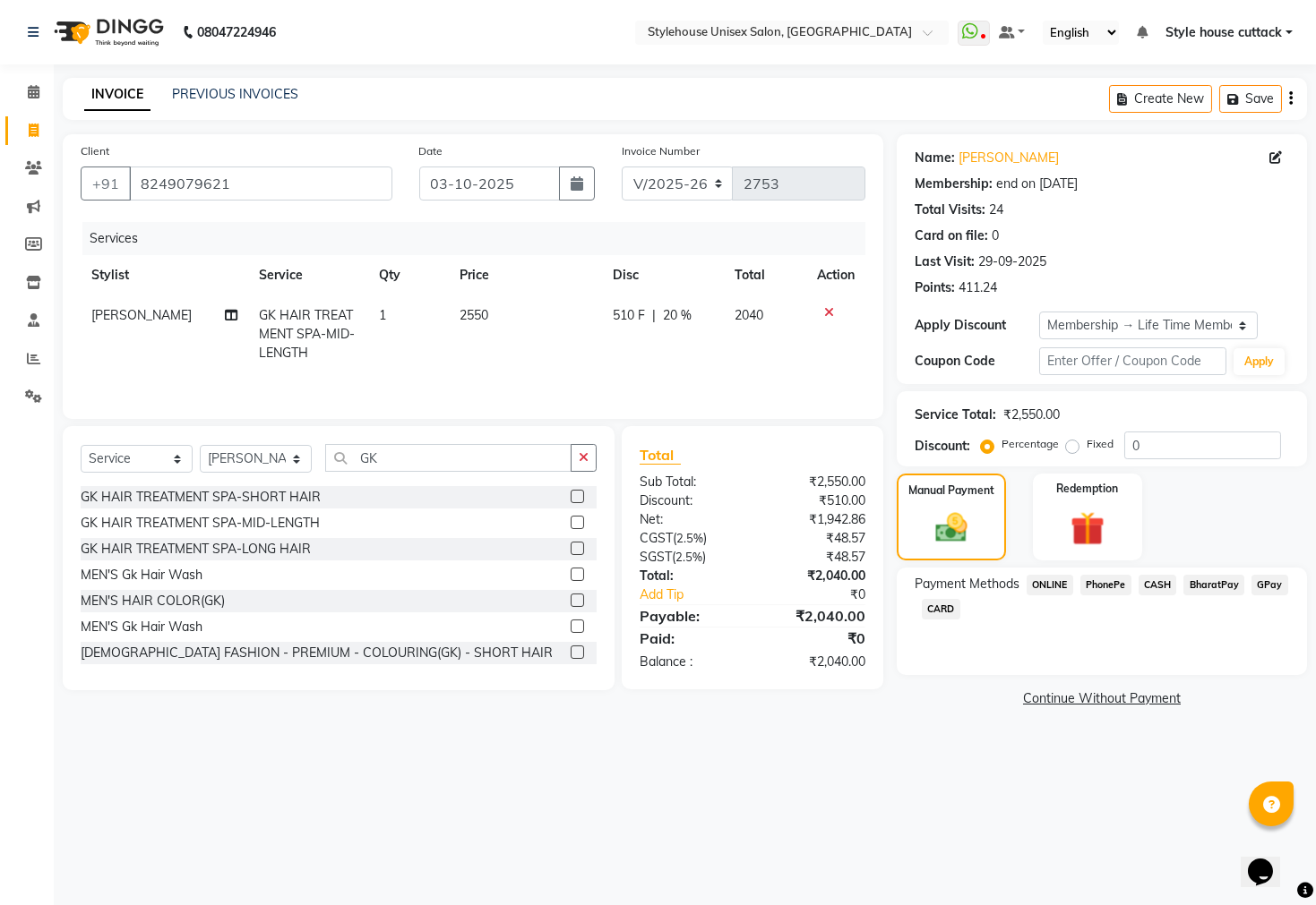
click at [1112, 595] on span "PhonePe" at bounding box center [1106, 585] width 51 height 21
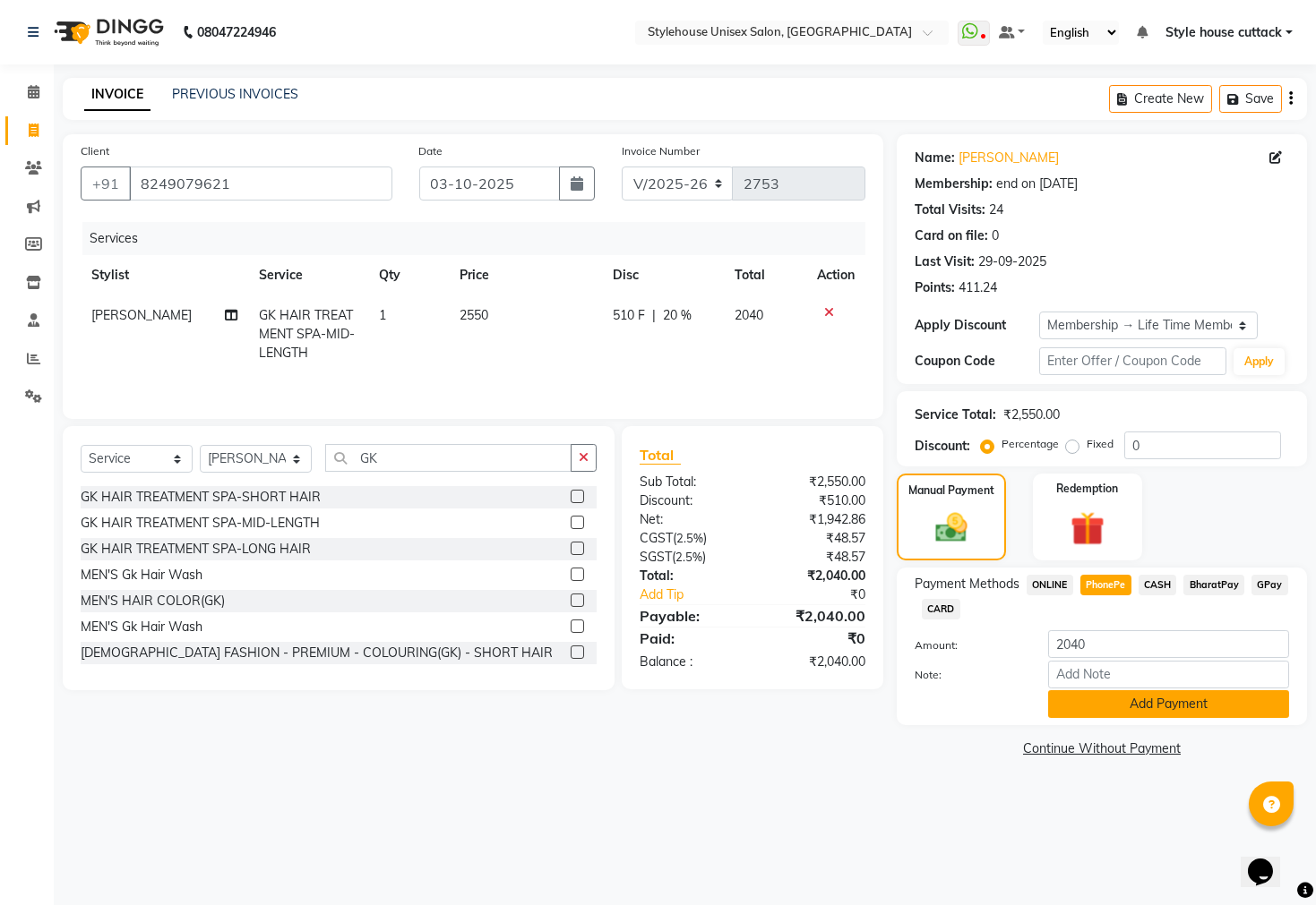
click at [1185, 718] on button "Add Payment" at bounding box center [1169, 704] width 241 height 28
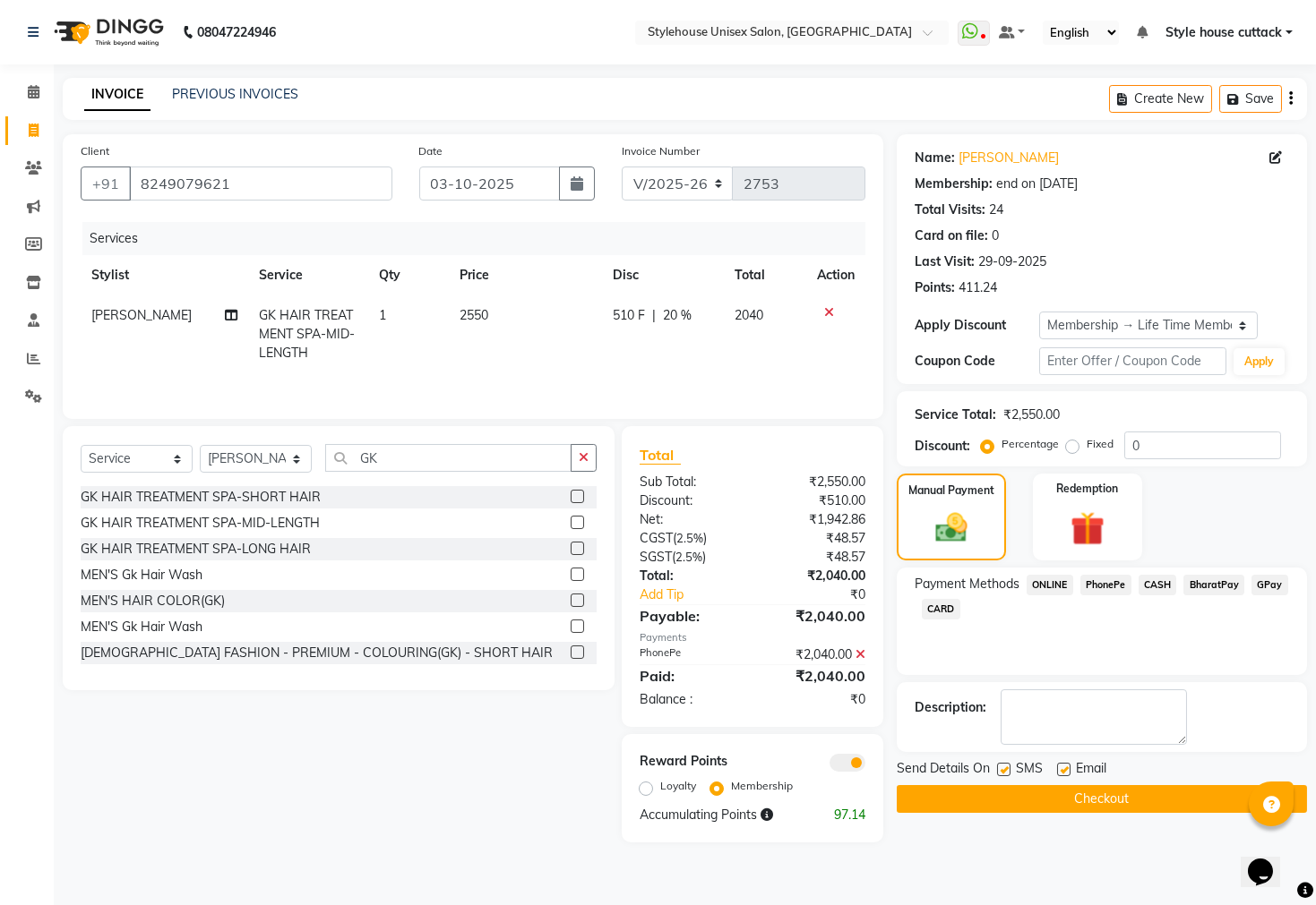
click at [1117, 814] on button "Checkout" at bounding box center [1101, 799] width 411 height 28
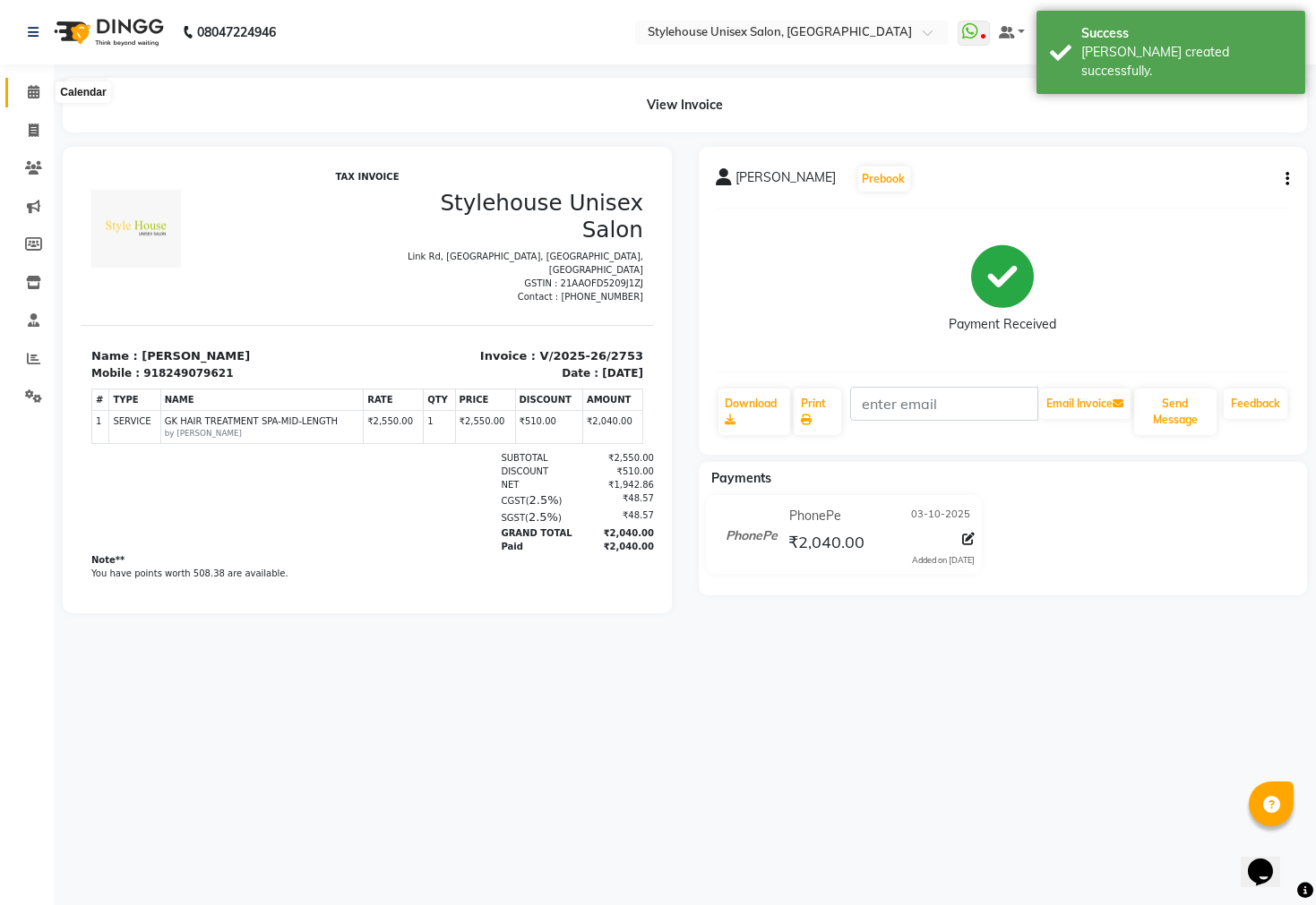
click at [25, 91] on span at bounding box center [34, 92] width 32 height 21
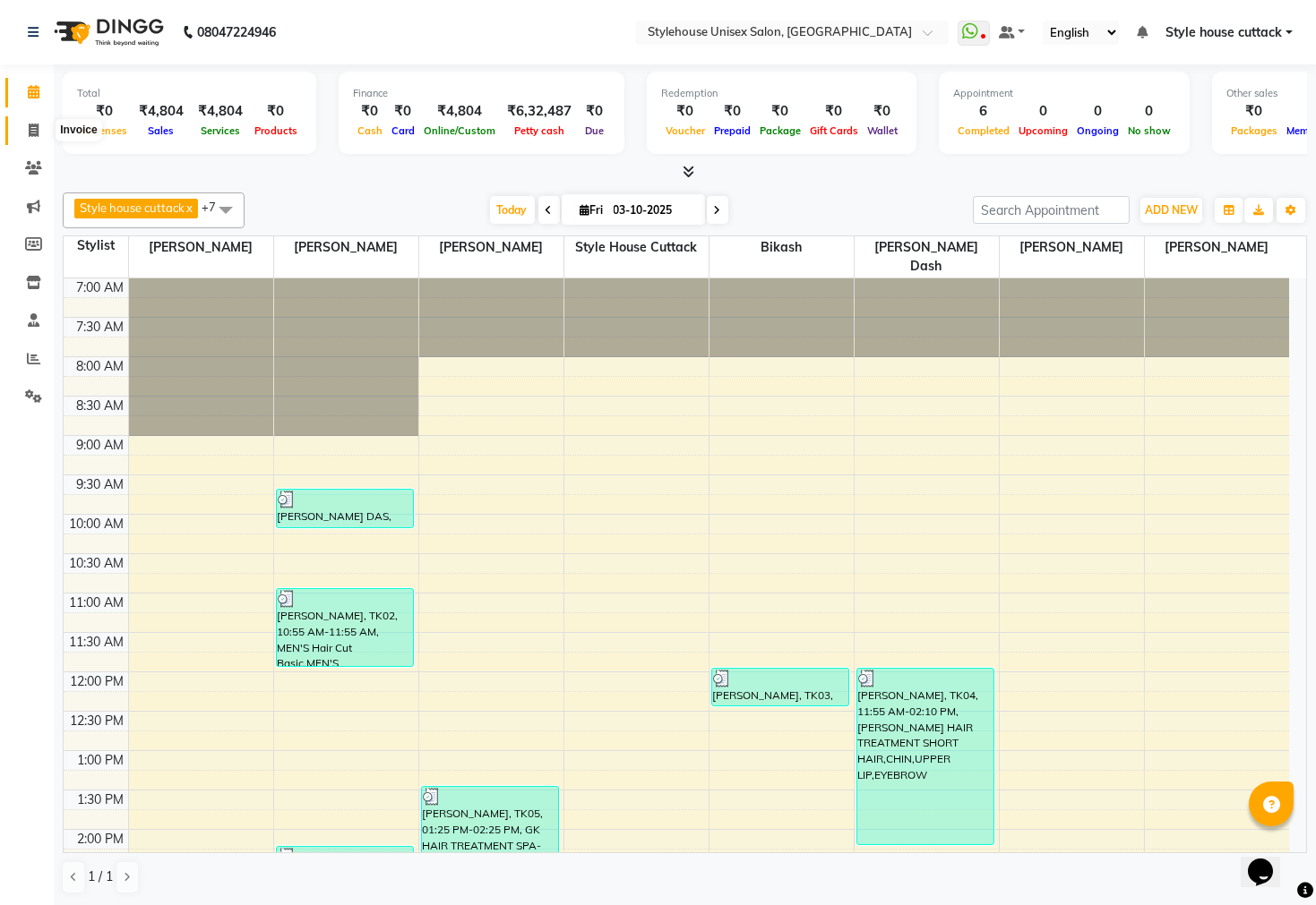
click at [34, 132] on icon at bounding box center [34, 130] width 10 height 14
select select "service"
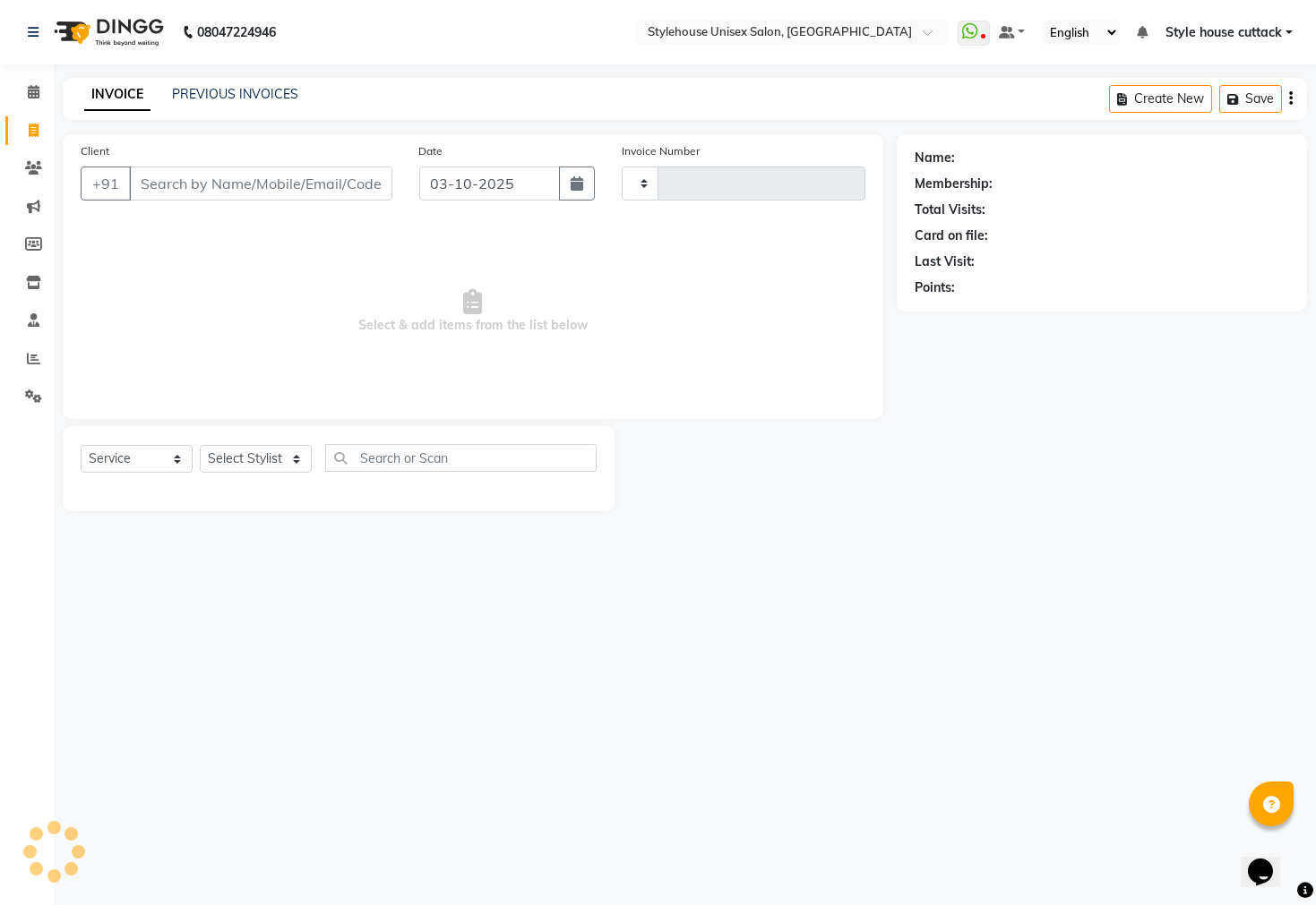
type input "2754"
select select "4222"
click at [265, 92] on link "PREVIOUS INVOICES" at bounding box center [235, 94] width 126 height 16
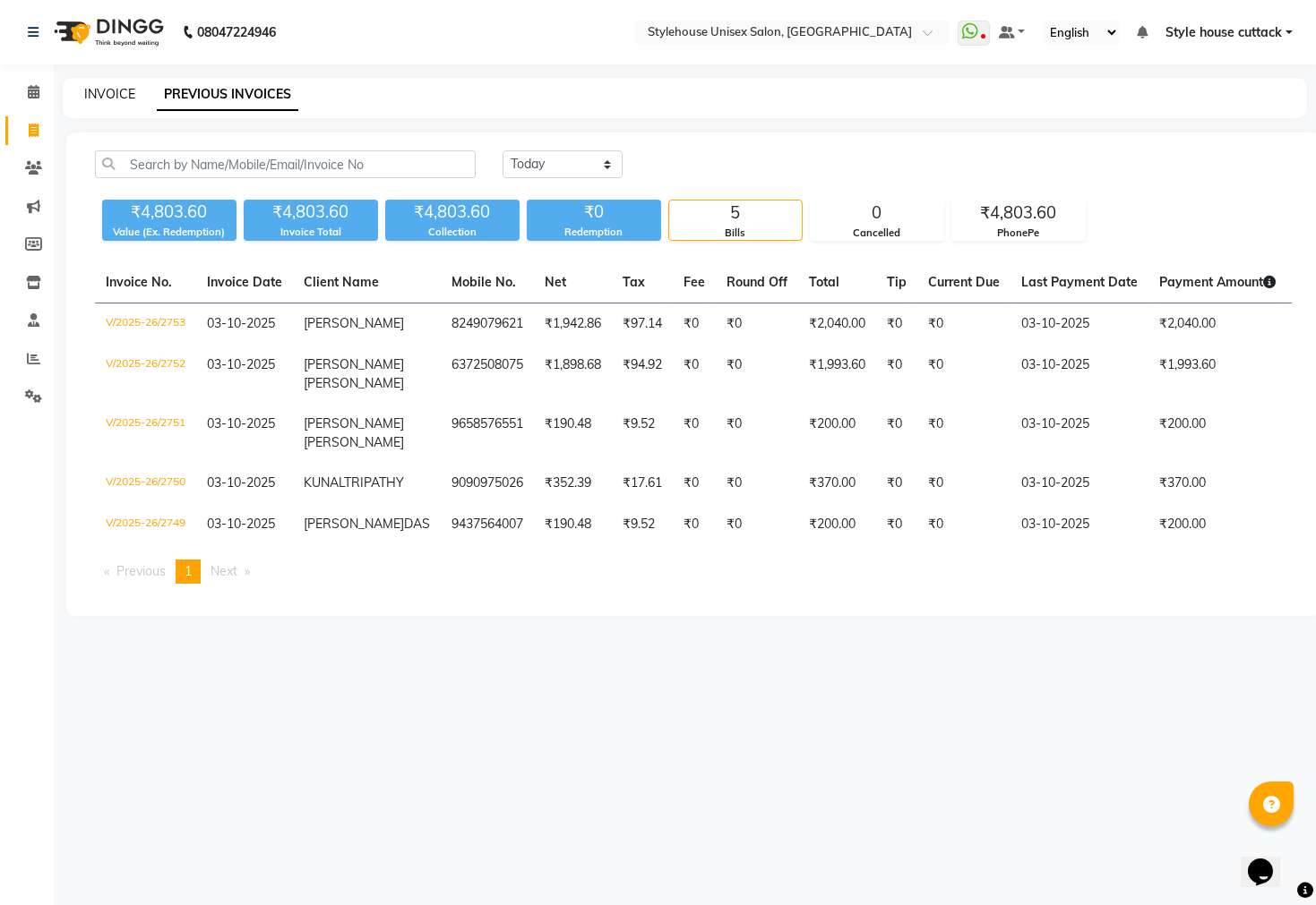
click at [96, 92] on link "INVOICE" at bounding box center [110, 94] width 51 height 16
select select "4222"
select select "service"
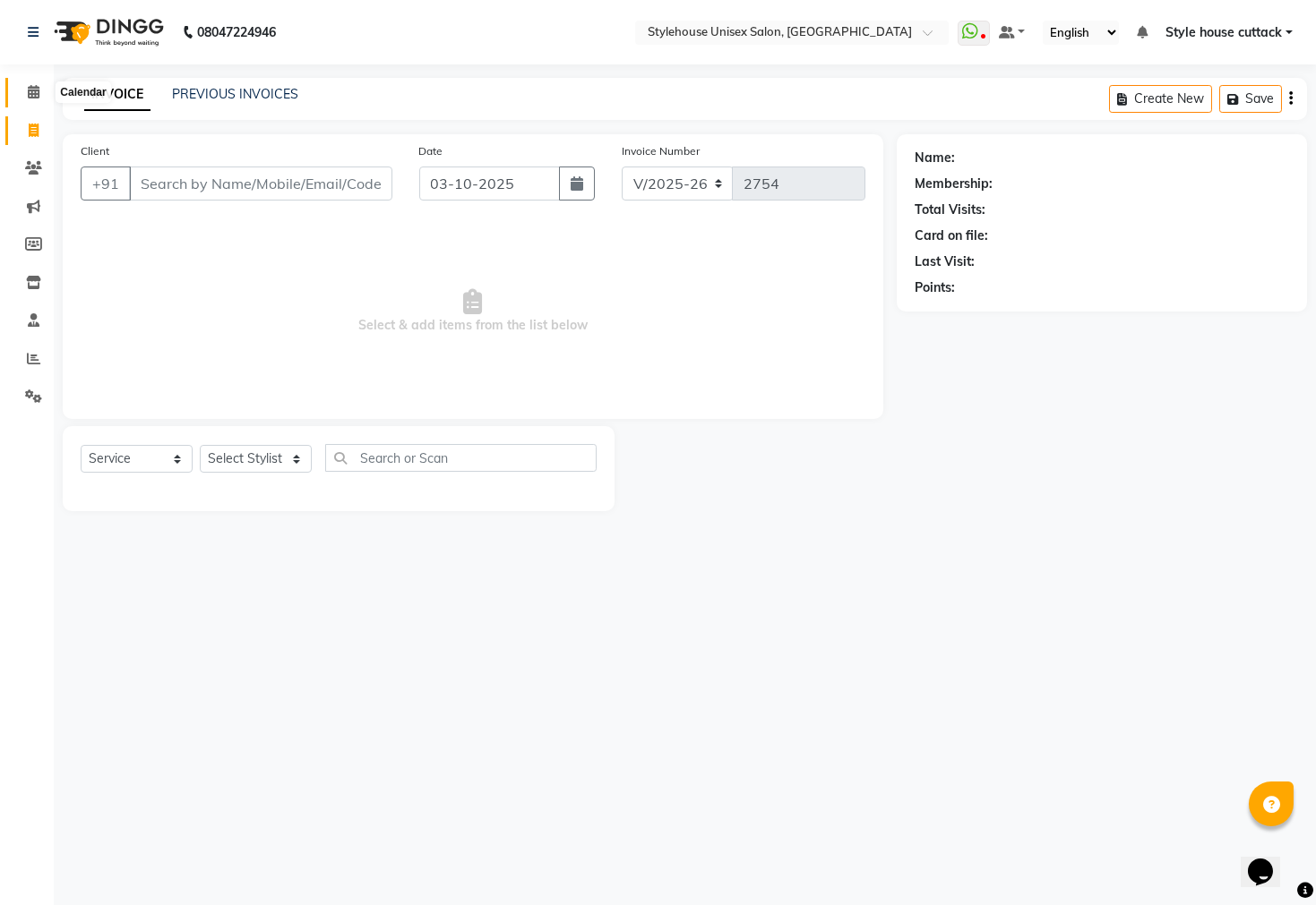
click at [29, 85] on icon at bounding box center [34, 91] width 12 height 14
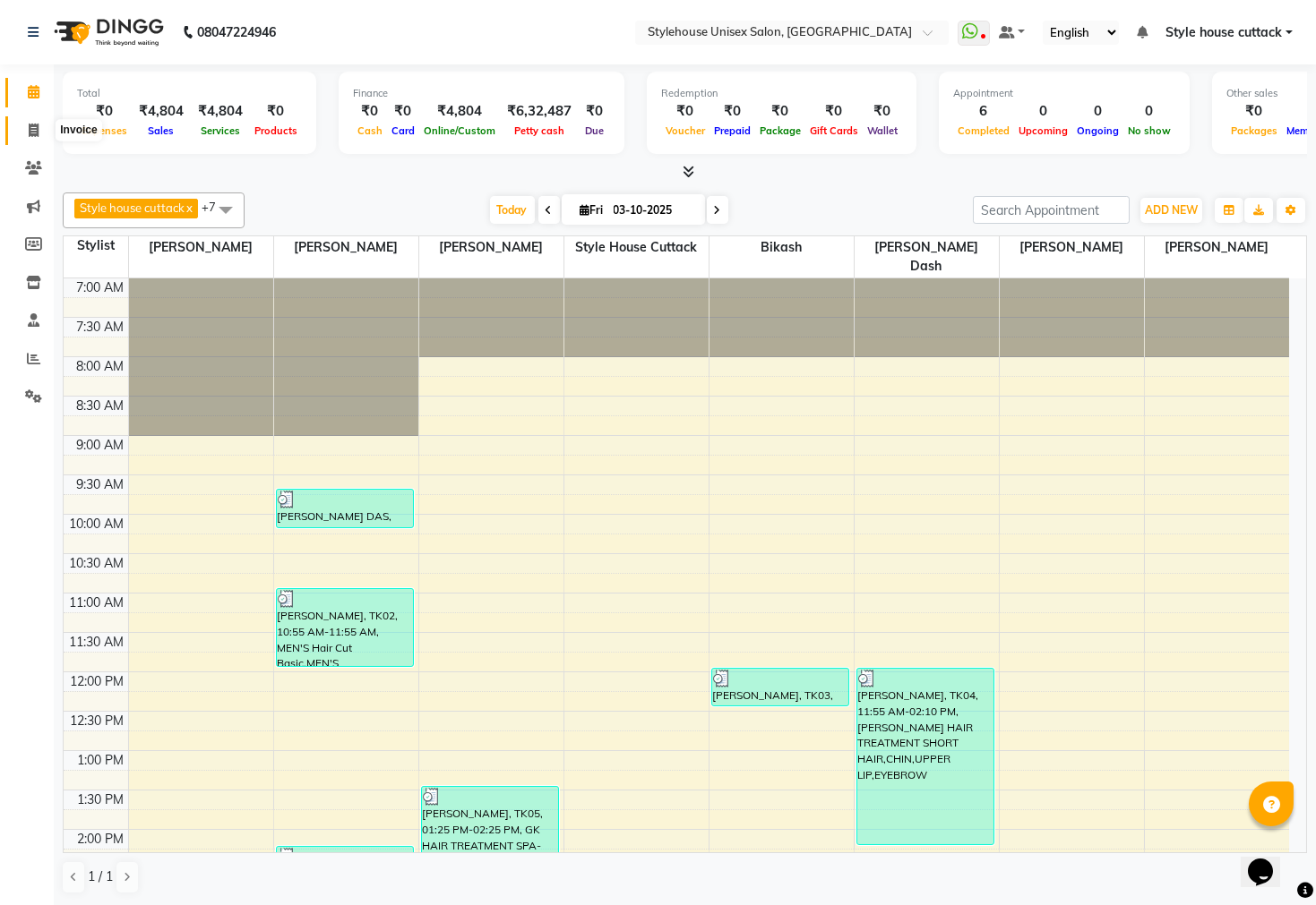
click at [26, 140] on span at bounding box center [34, 130] width 32 height 21
select select "service"
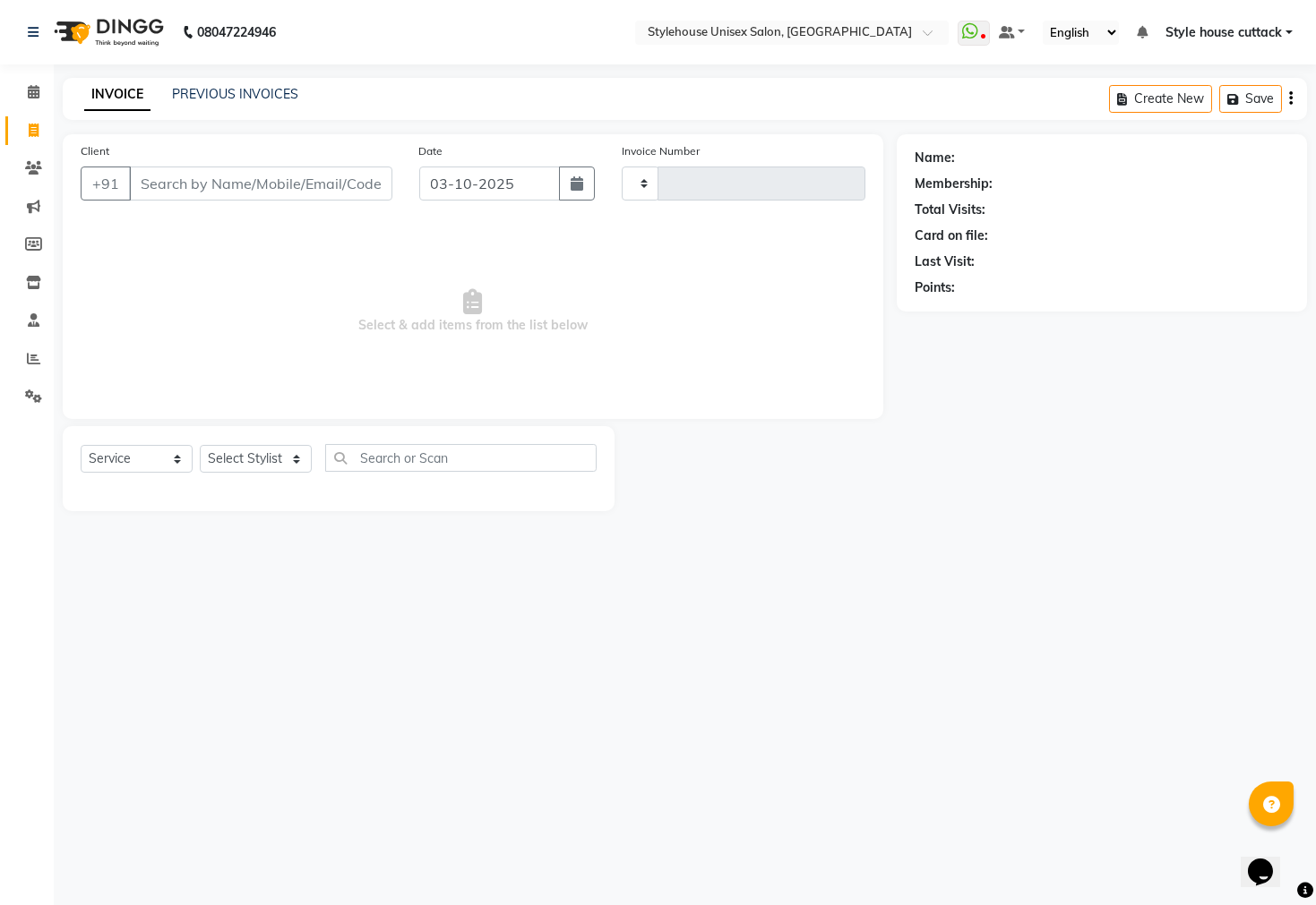
type input "2754"
select select "4222"
